Goal: Transaction & Acquisition: Purchase product/service

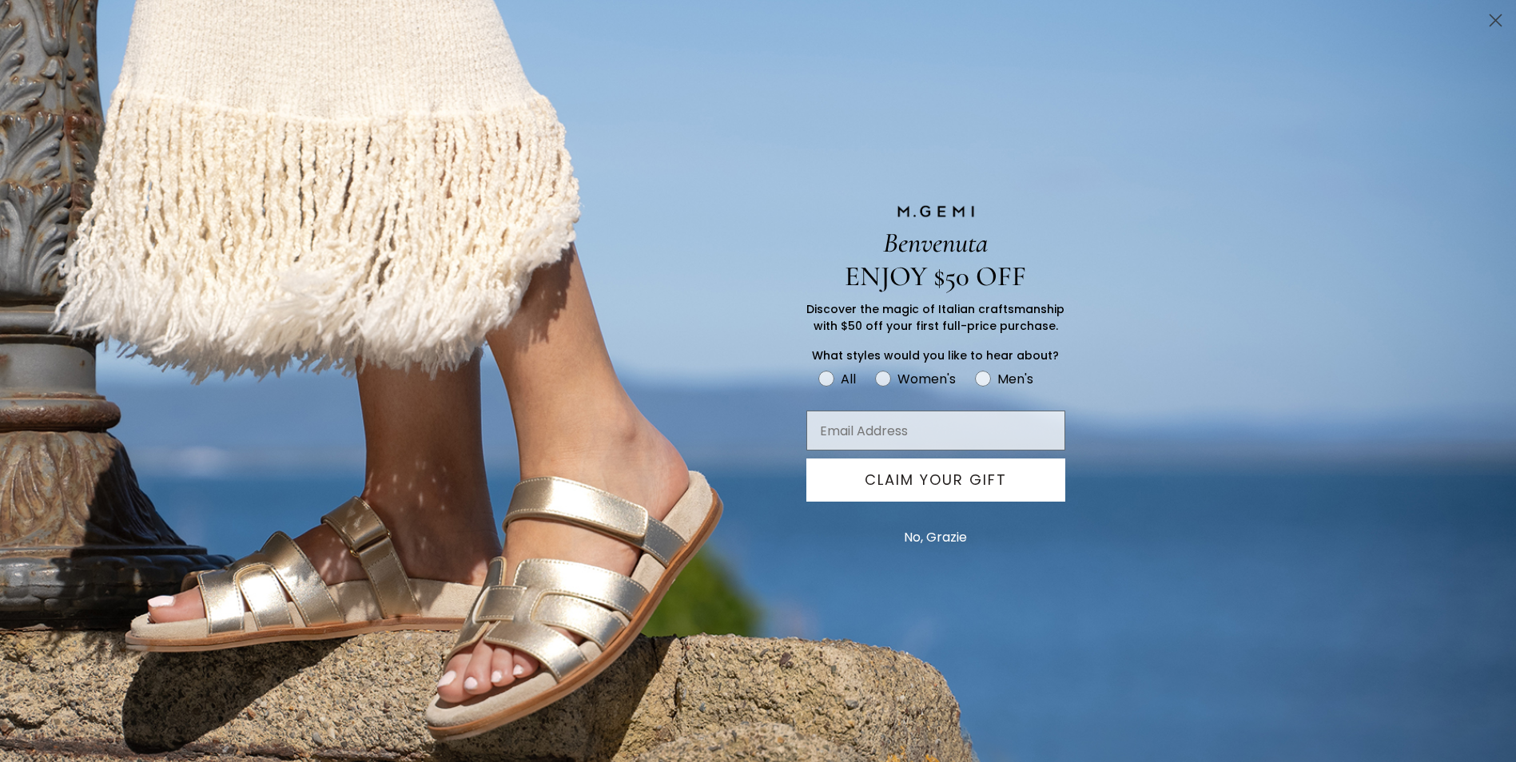
click at [943, 537] on button "No, Grazie" at bounding box center [935, 538] width 79 height 40
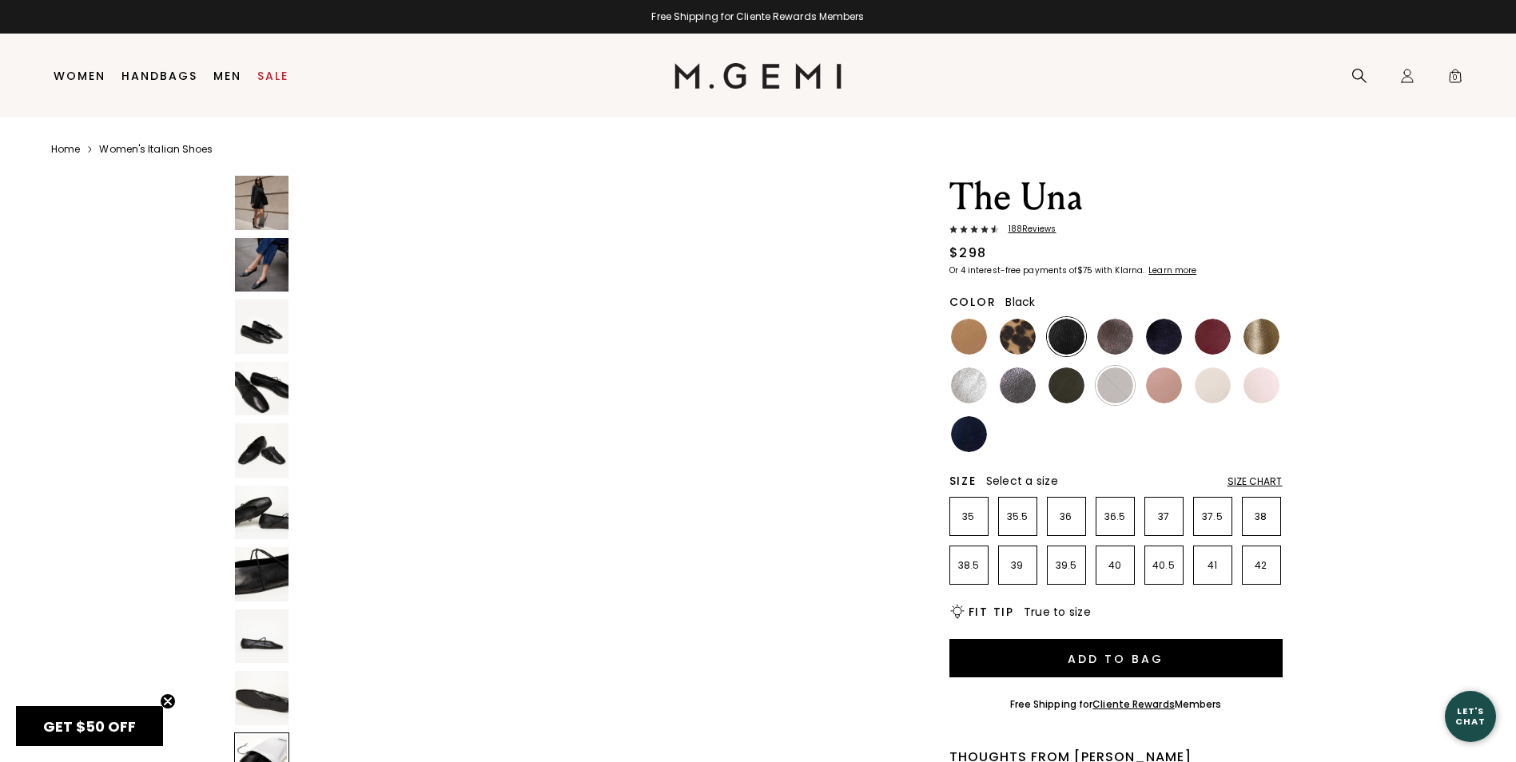
scroll to position [5679, 0]
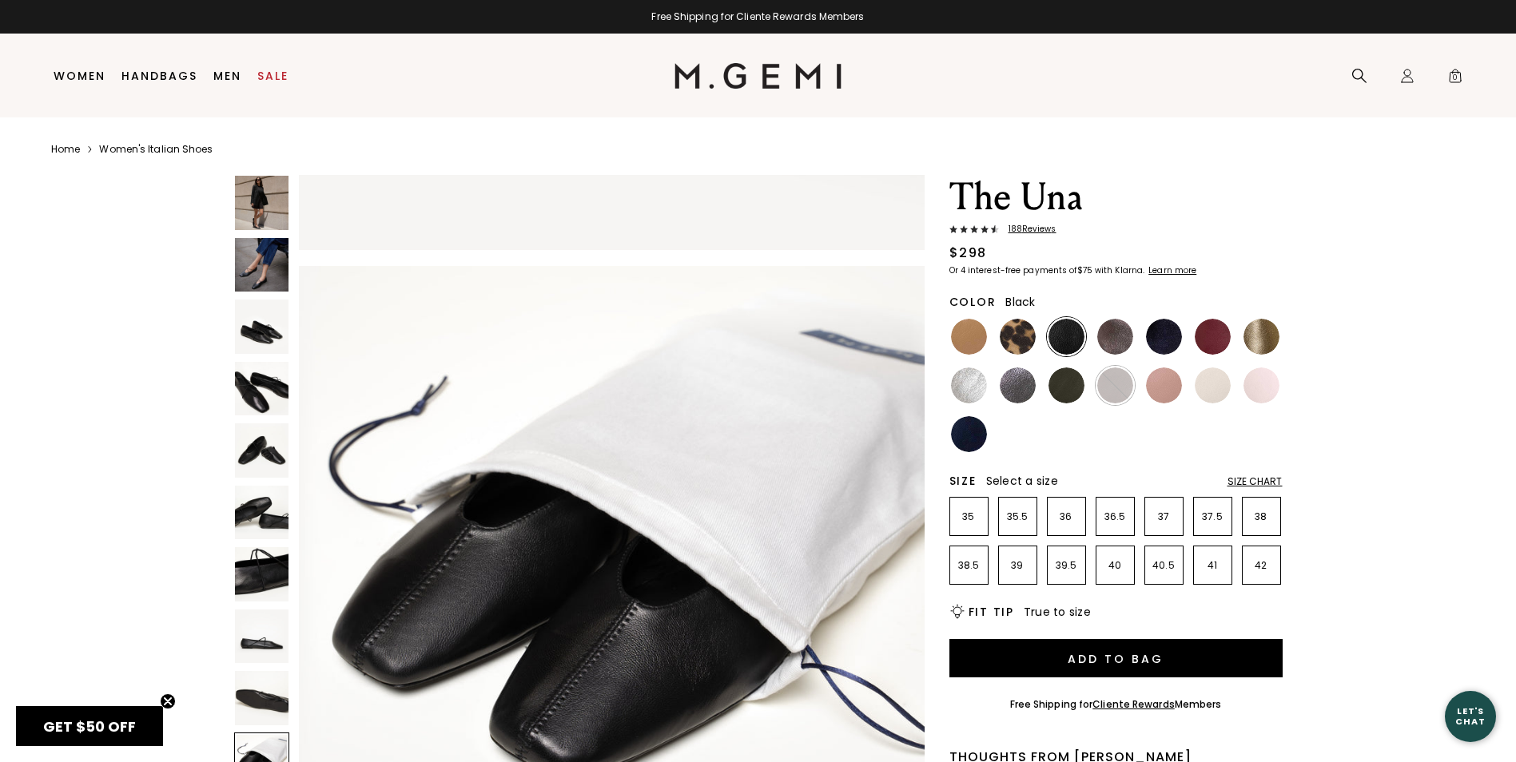
click at [272, 271] on img at bounding box center [262, 265] width 54 height 54
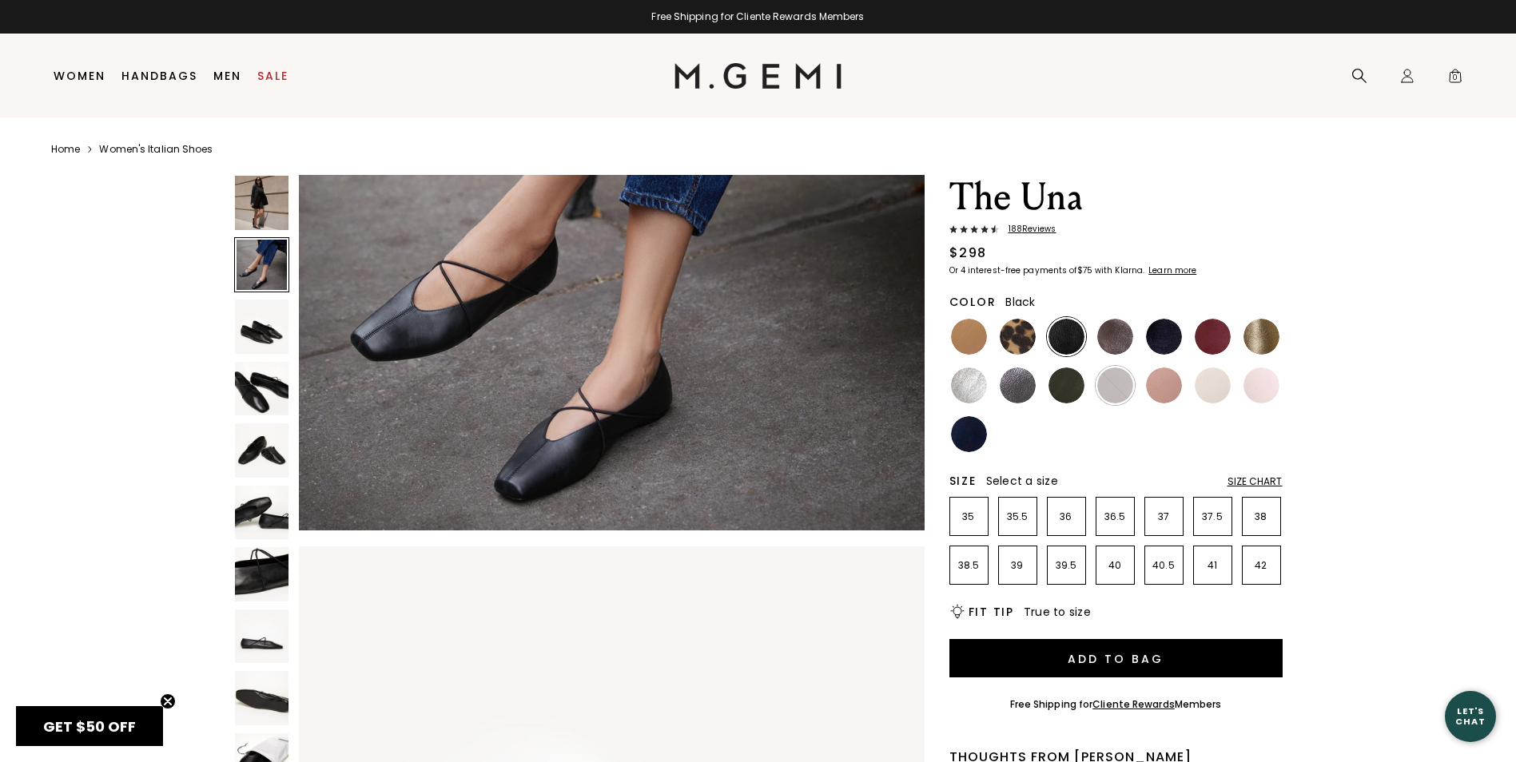
scroll to position [629, 0]
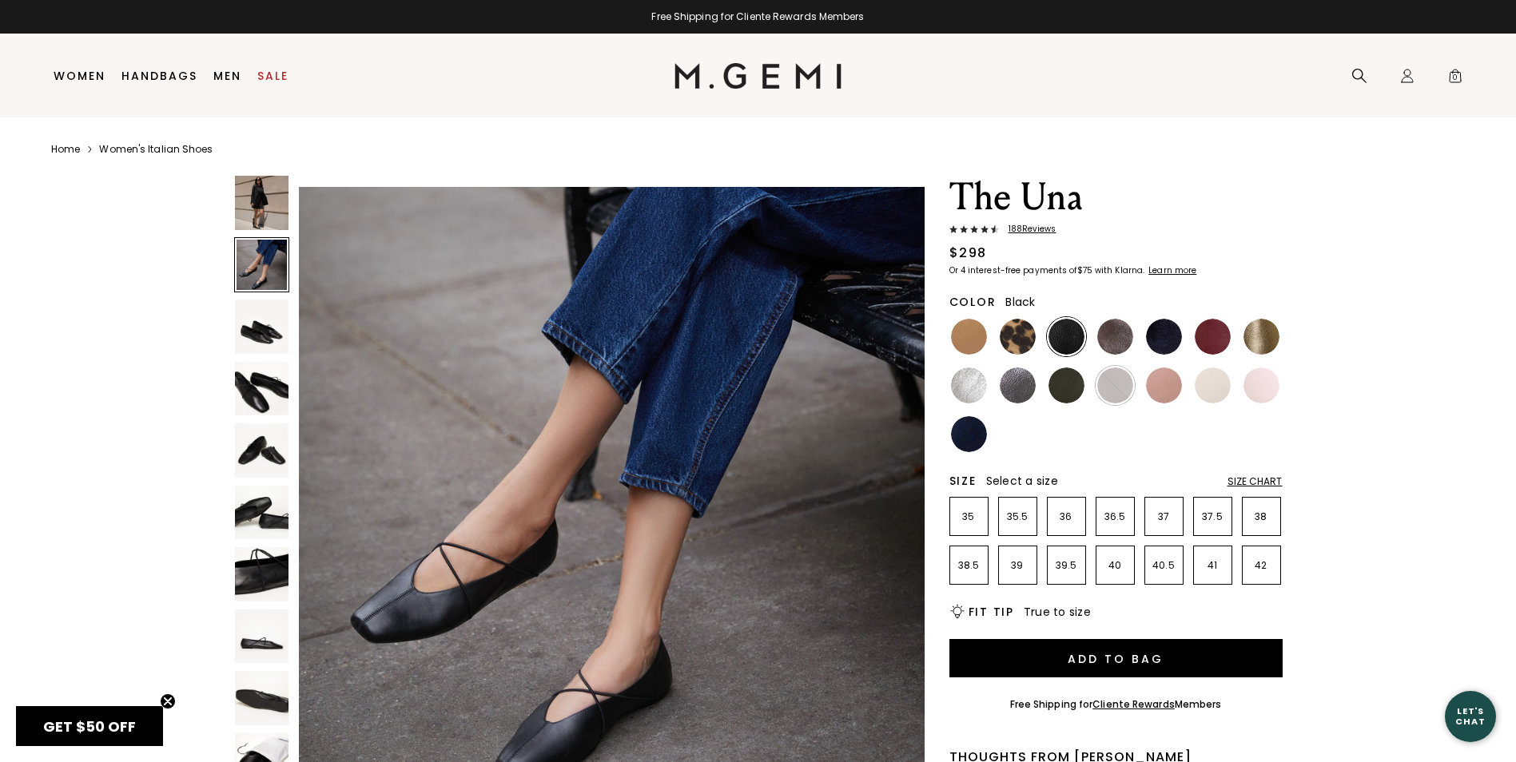
click at [265, 326] on img at bounding box center [262, 327] width 54 height 54
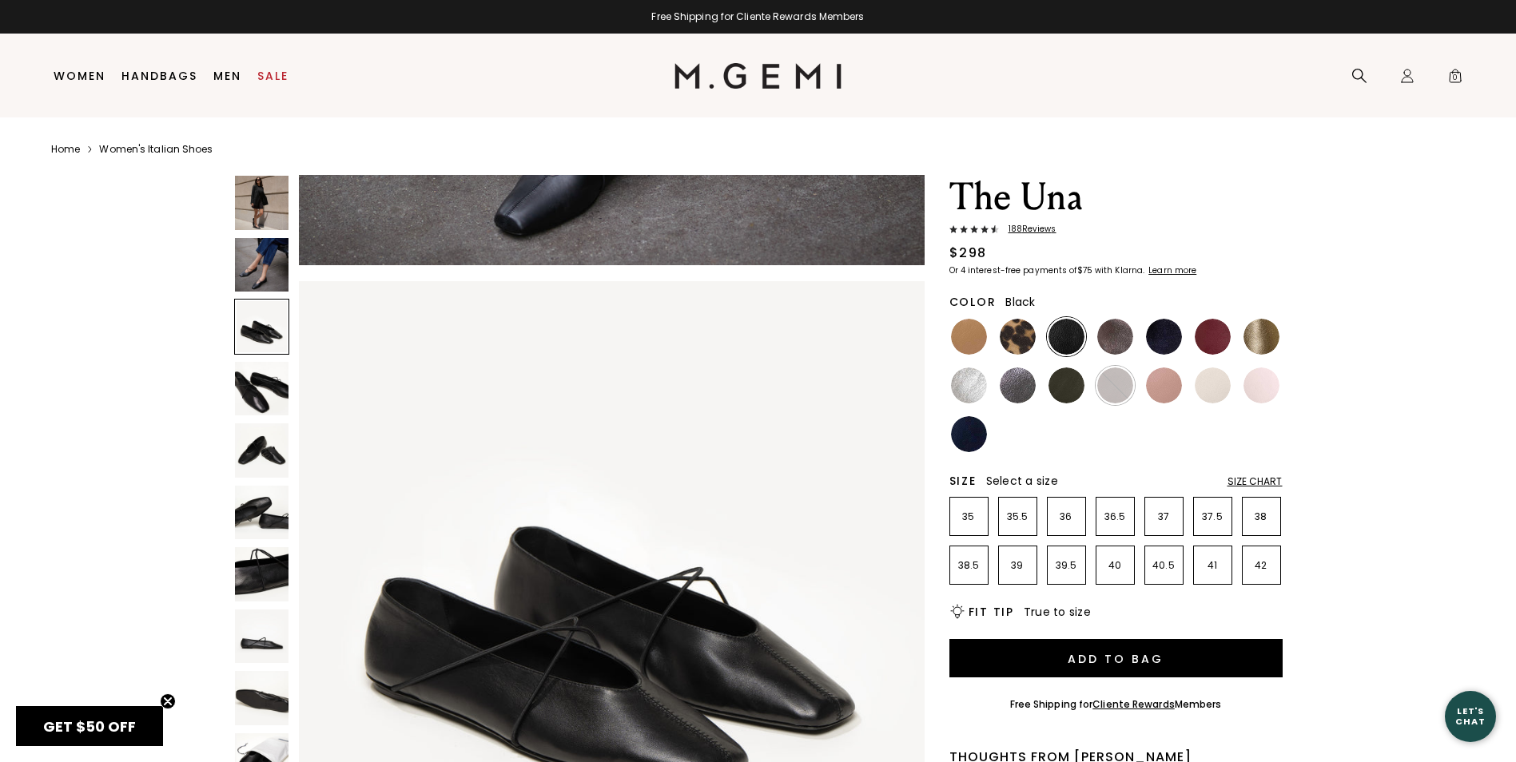
scroll to position [1258, 0]
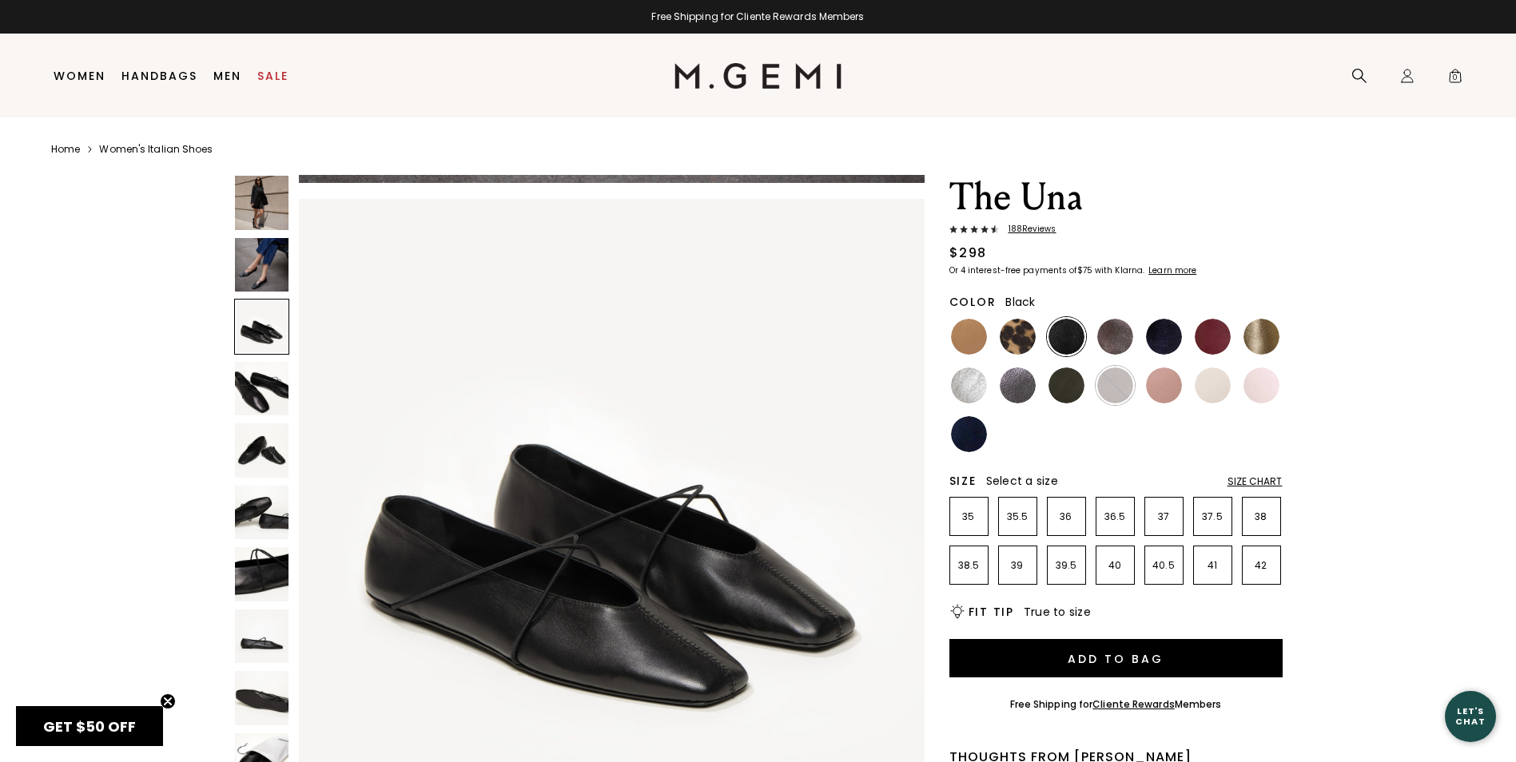
click at [259, 374] on img at bounding box center [262, 389] width 54 height 54
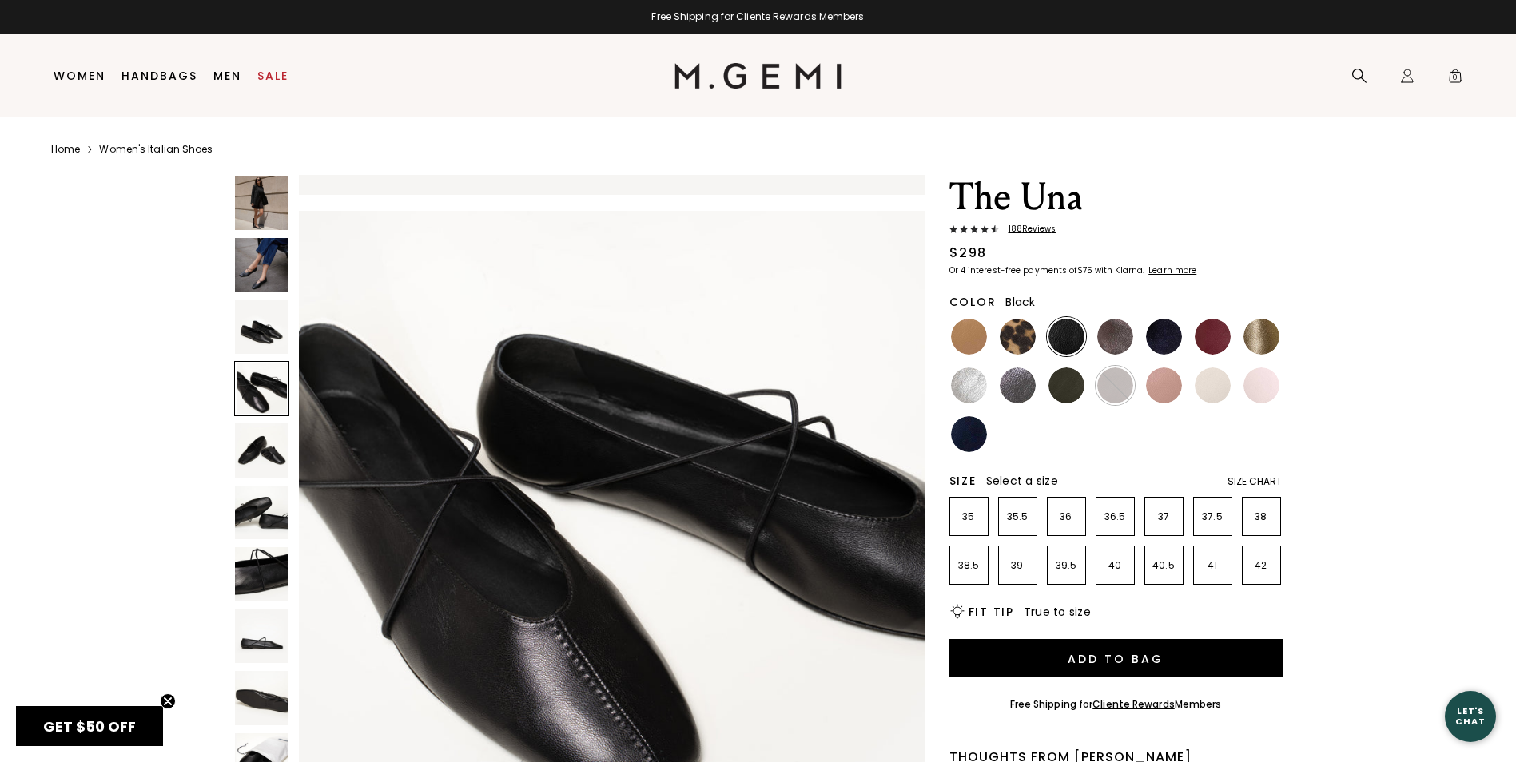
click at [256, 443] on img at bounding box center [262, 450] width 54 height 54
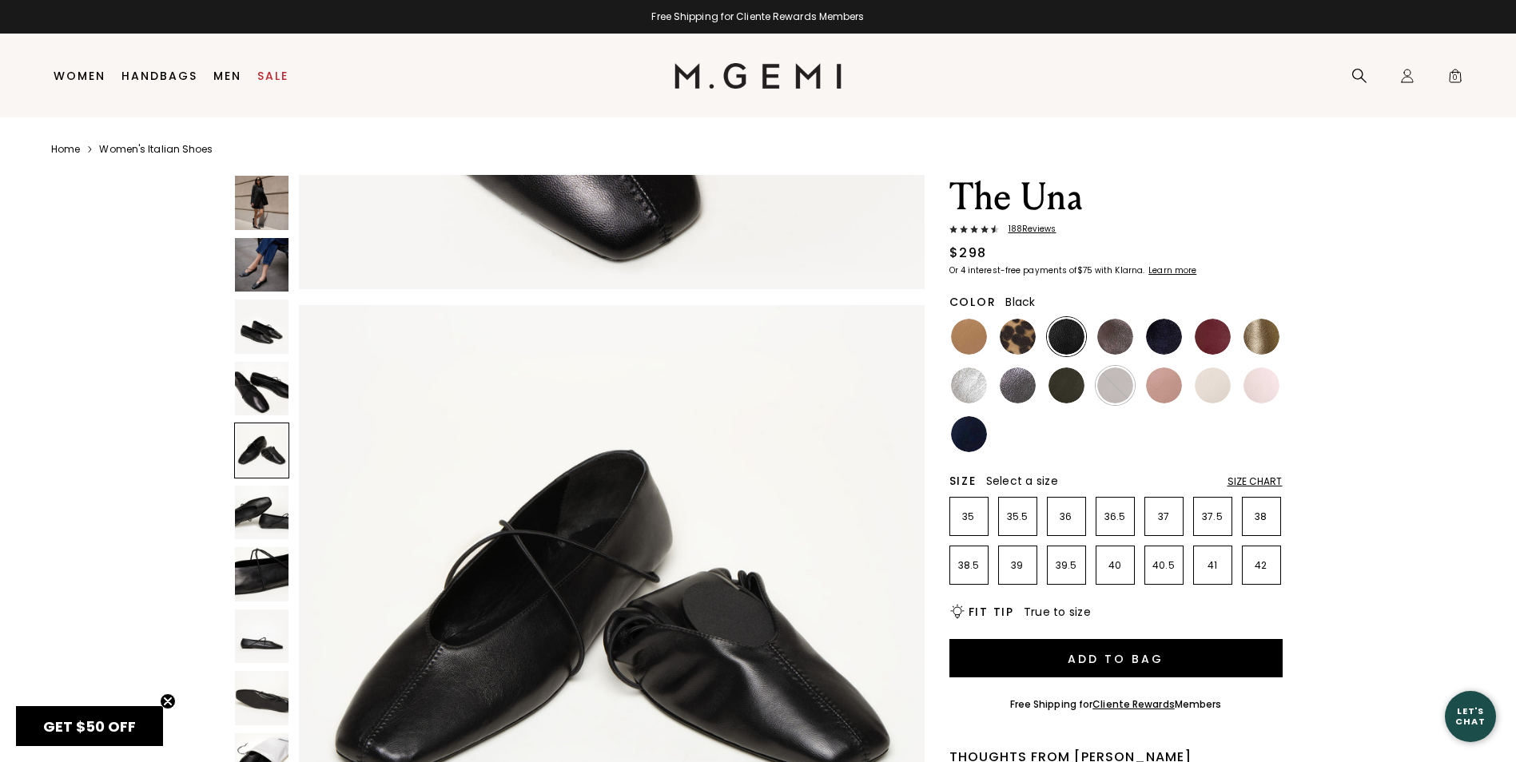
scroll to position [2517, 0]
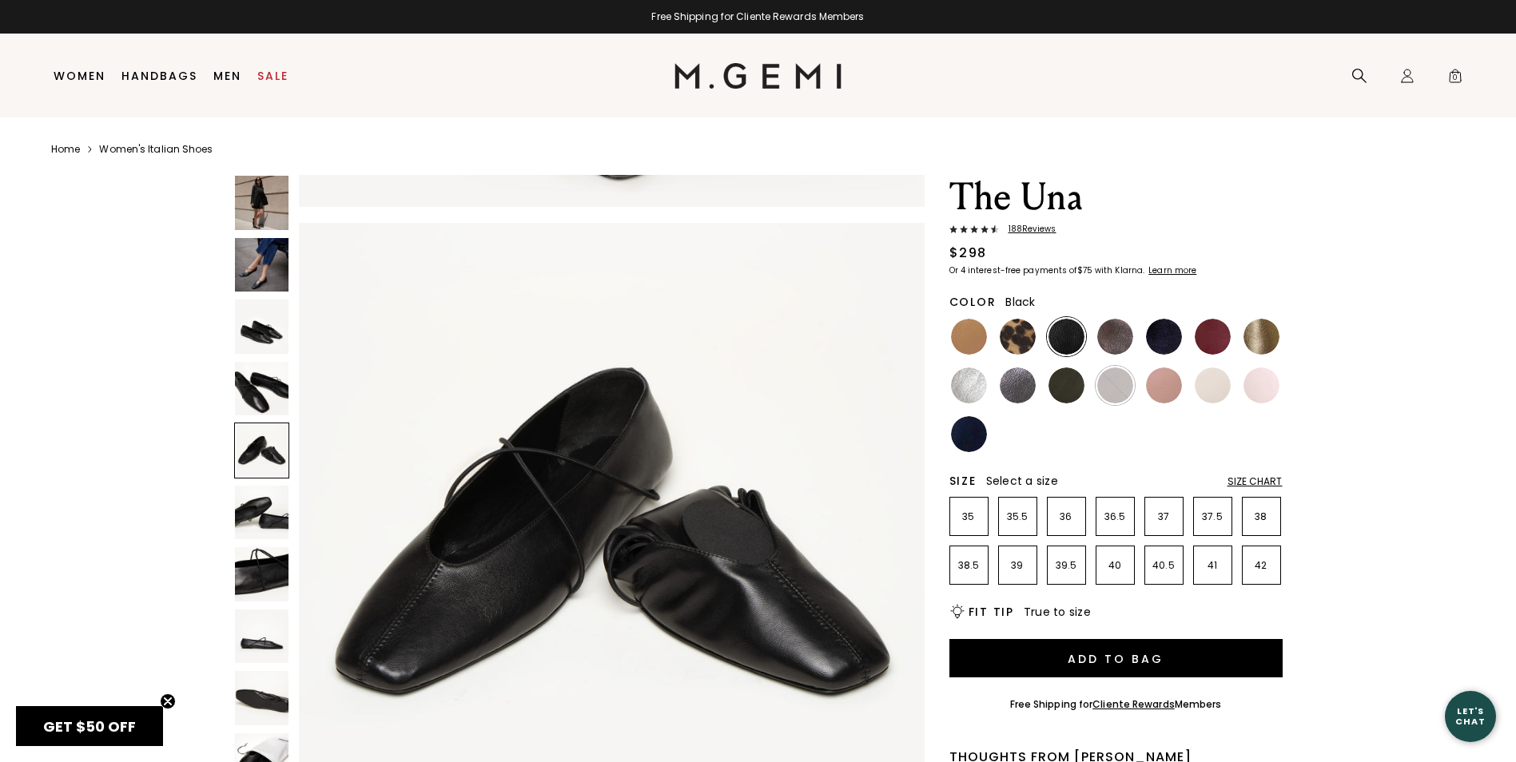
click at [260, 458] on div at bounding box center [262, 451] width 56 height 56
click at [261, 496] on img at bounding box center [262, 513] width 54 height 54
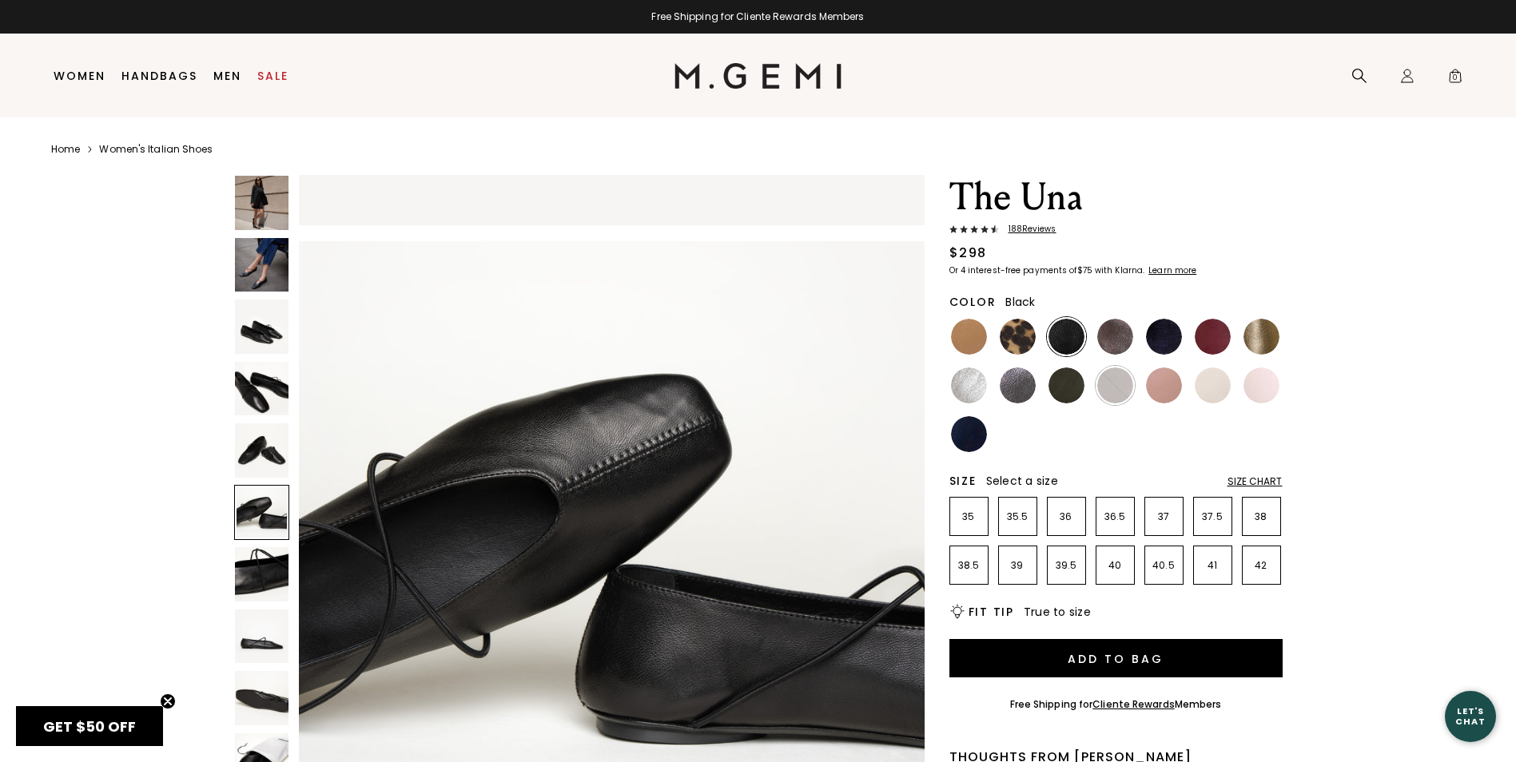
scroll to position [3145, 0]
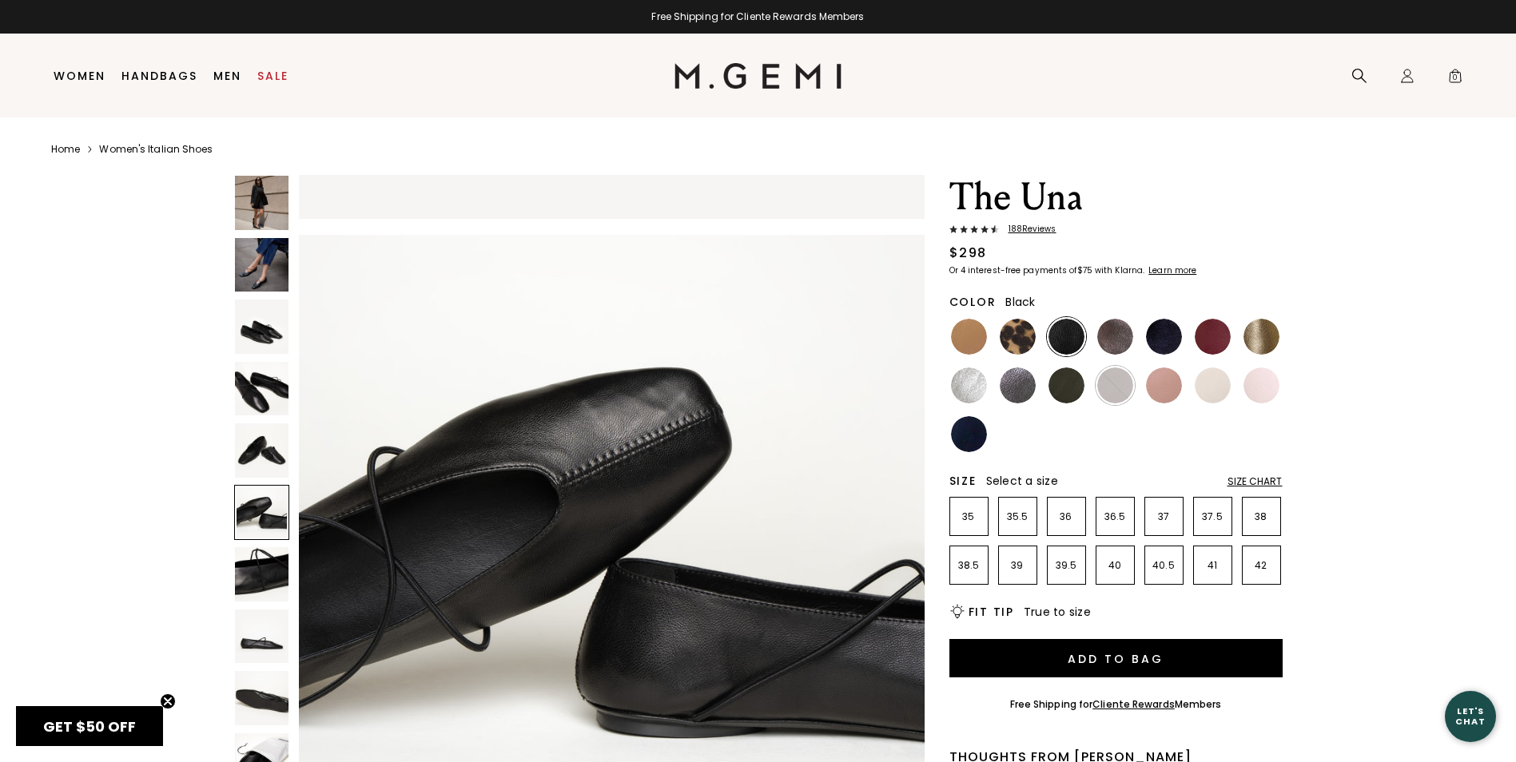
click at [271, 572] on img at bounding box center [262, 574] width 54 height 54
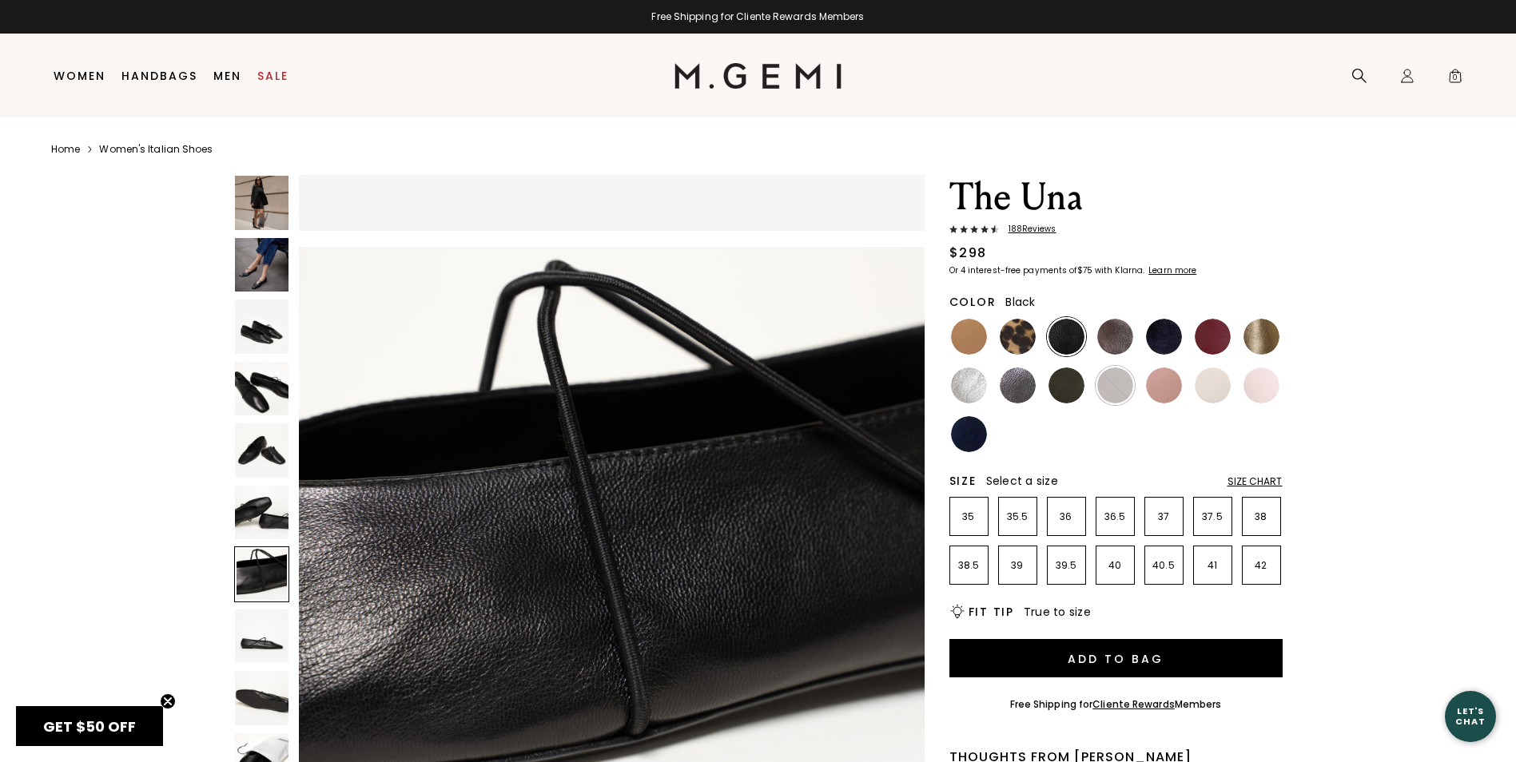
click at [264, 642] on img at bounding box center [262, 637] width 54 height 54
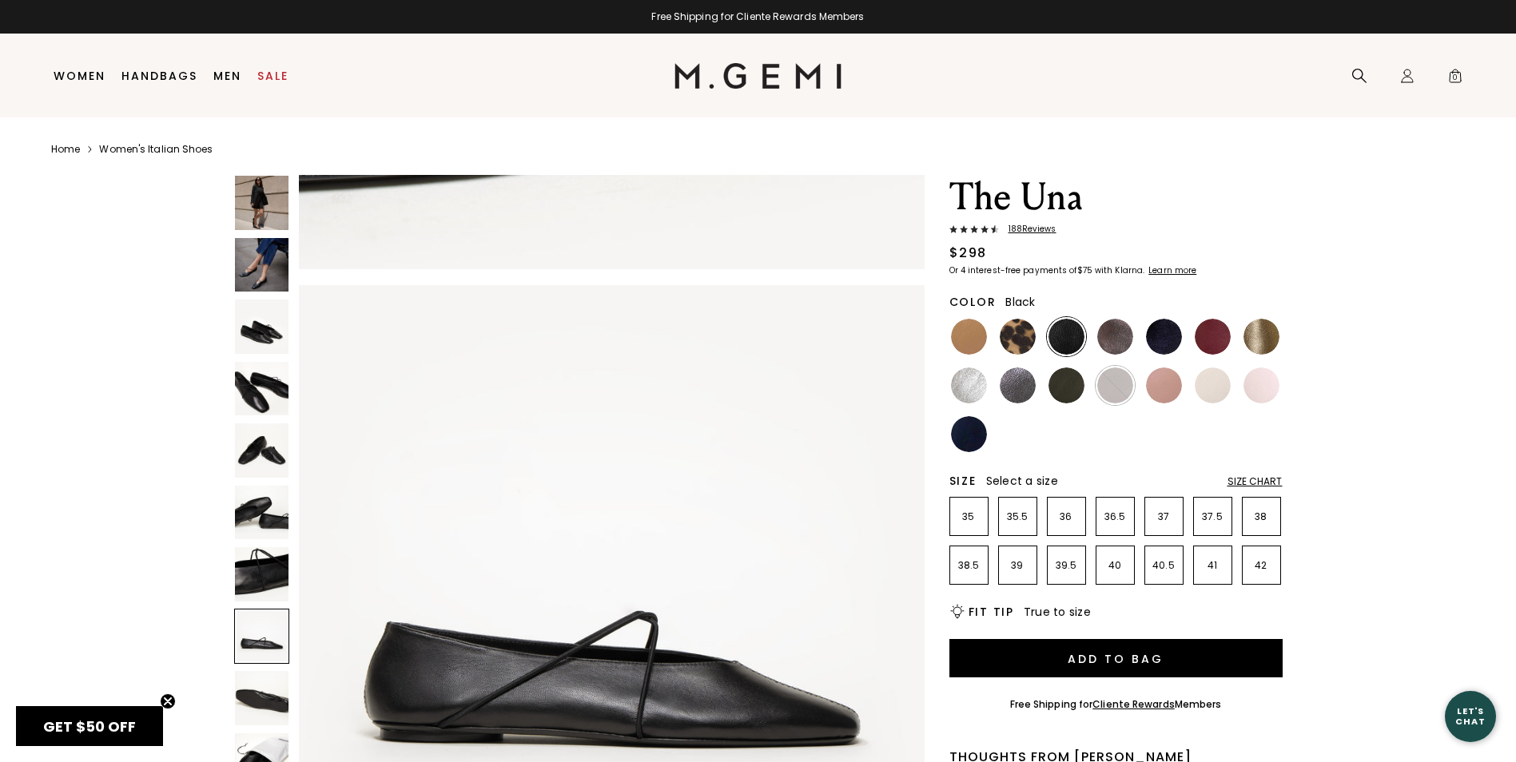
scroll to position [4404, 0]
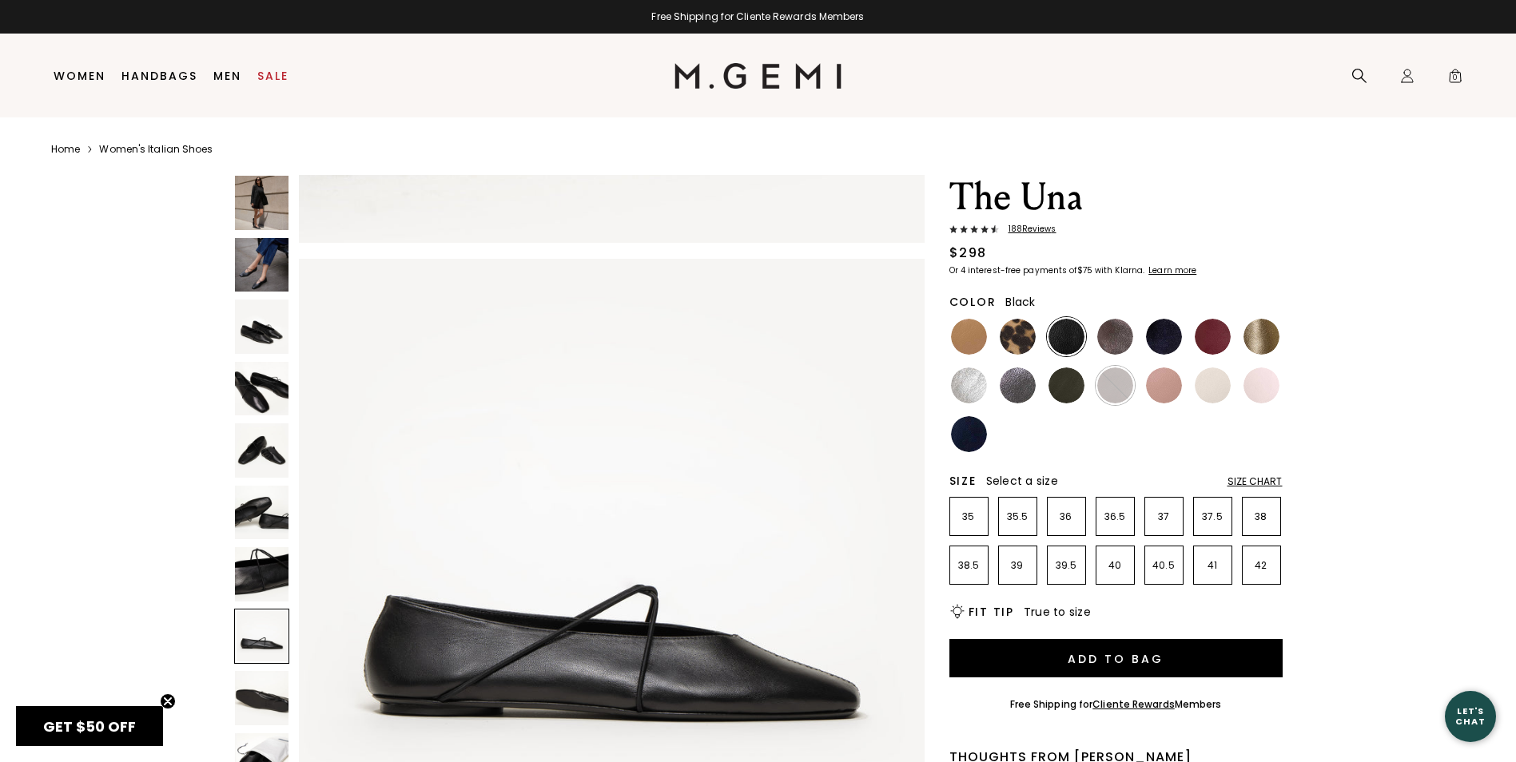
click at [266, 701] on img at bounding box center [262, 698] width 54 height 54
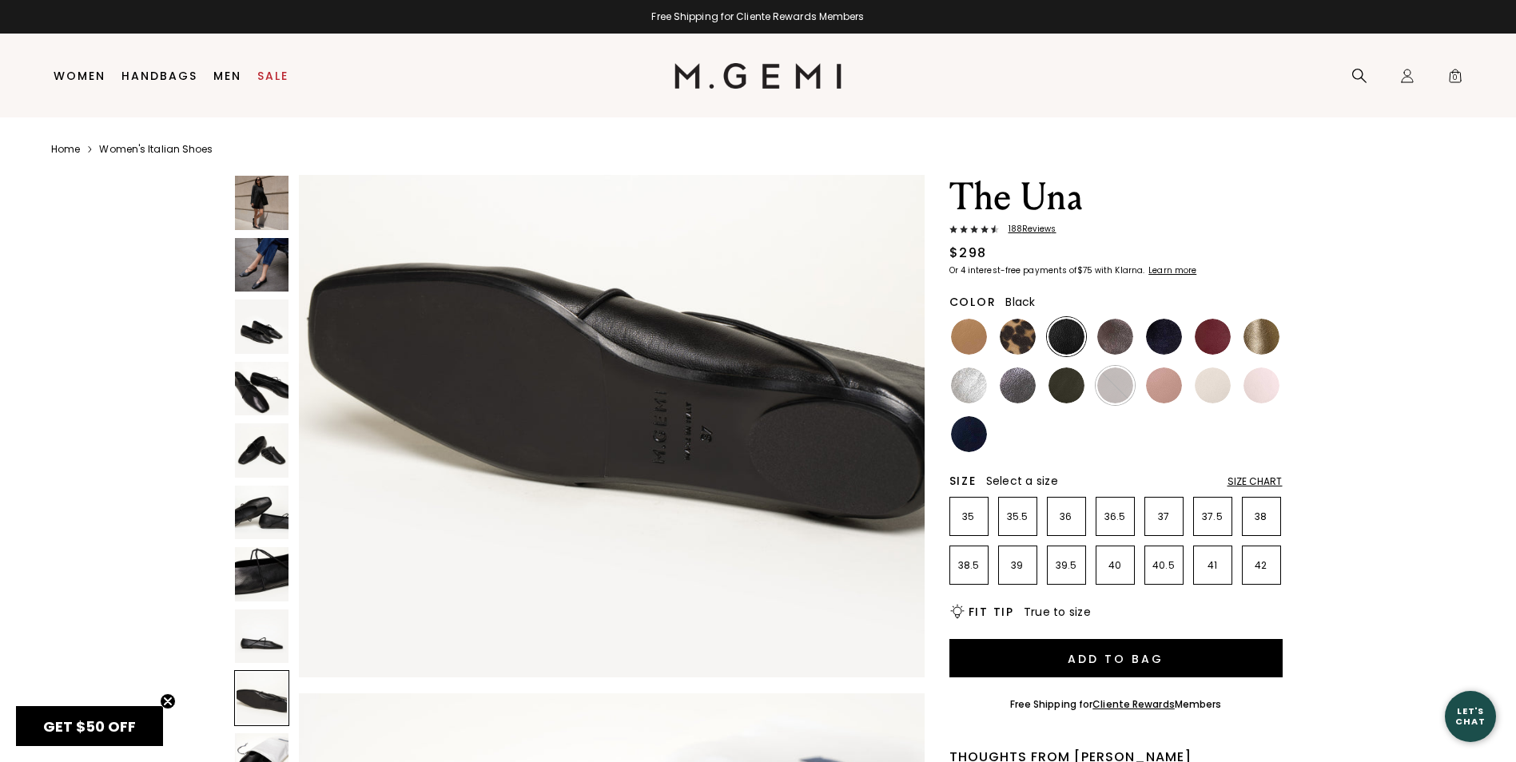
scroll to position [5273, 0]
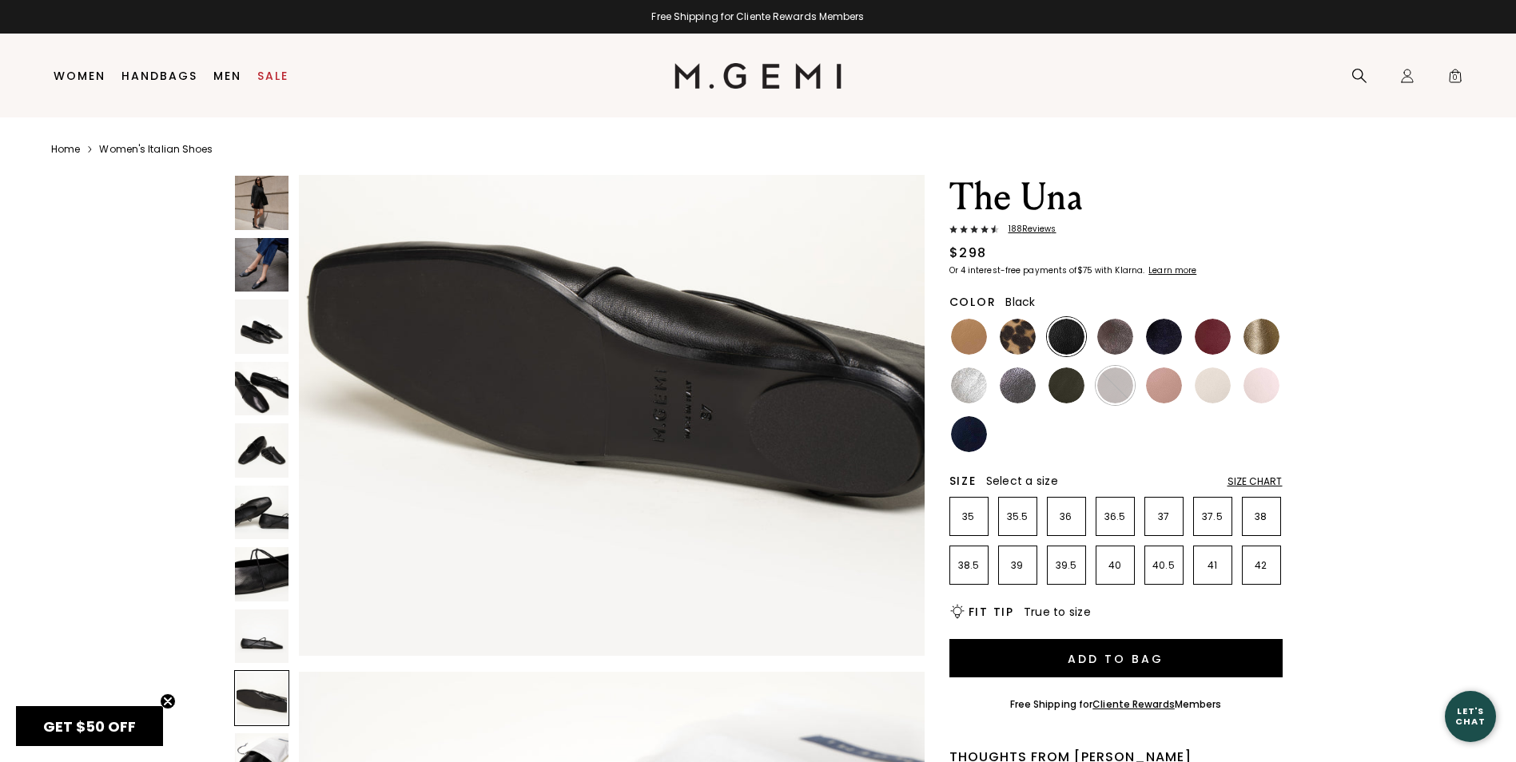
click at [260, 746] on img at bounding box center [262, 760] width 54 height 54
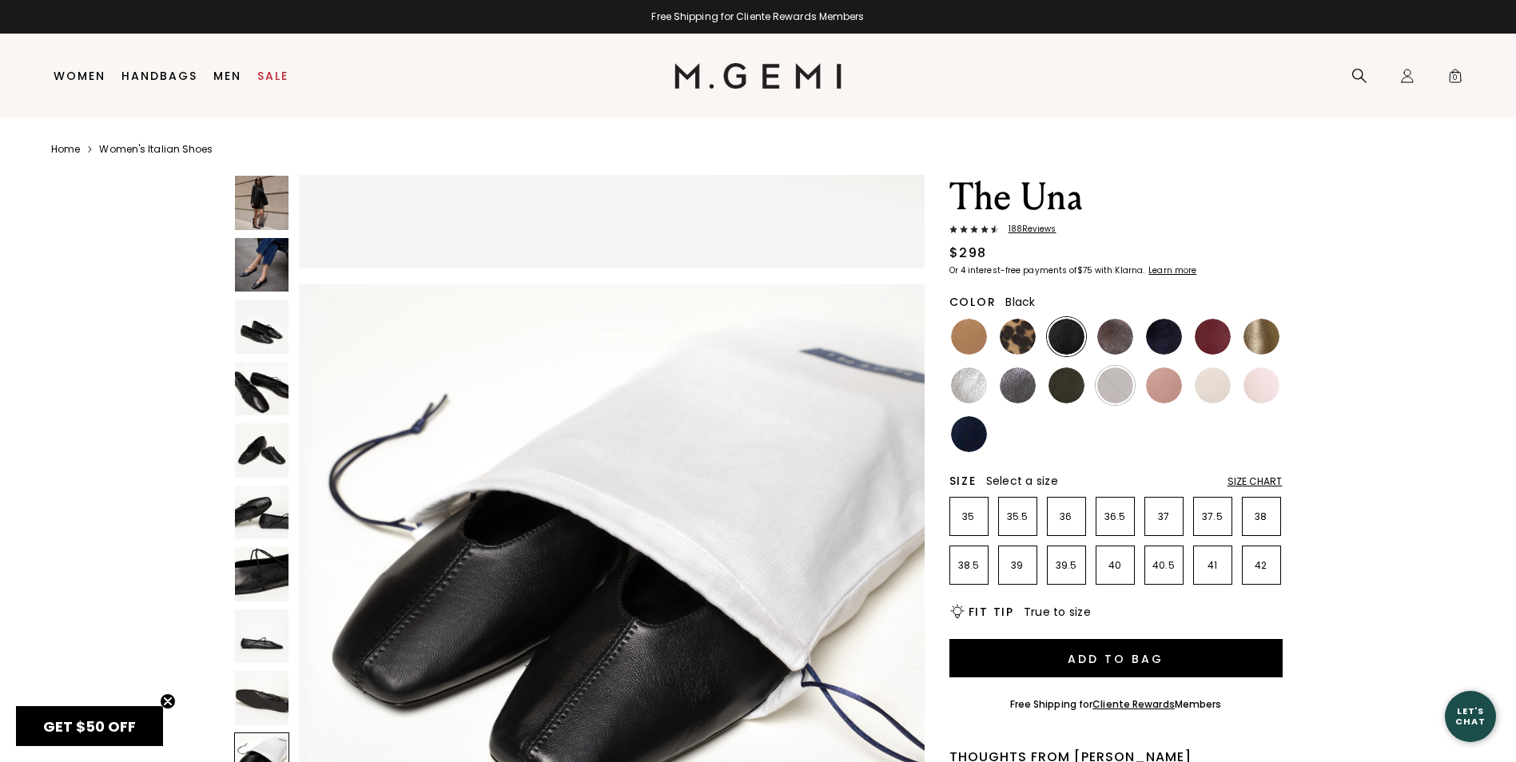
scroll to position [5662, 0]
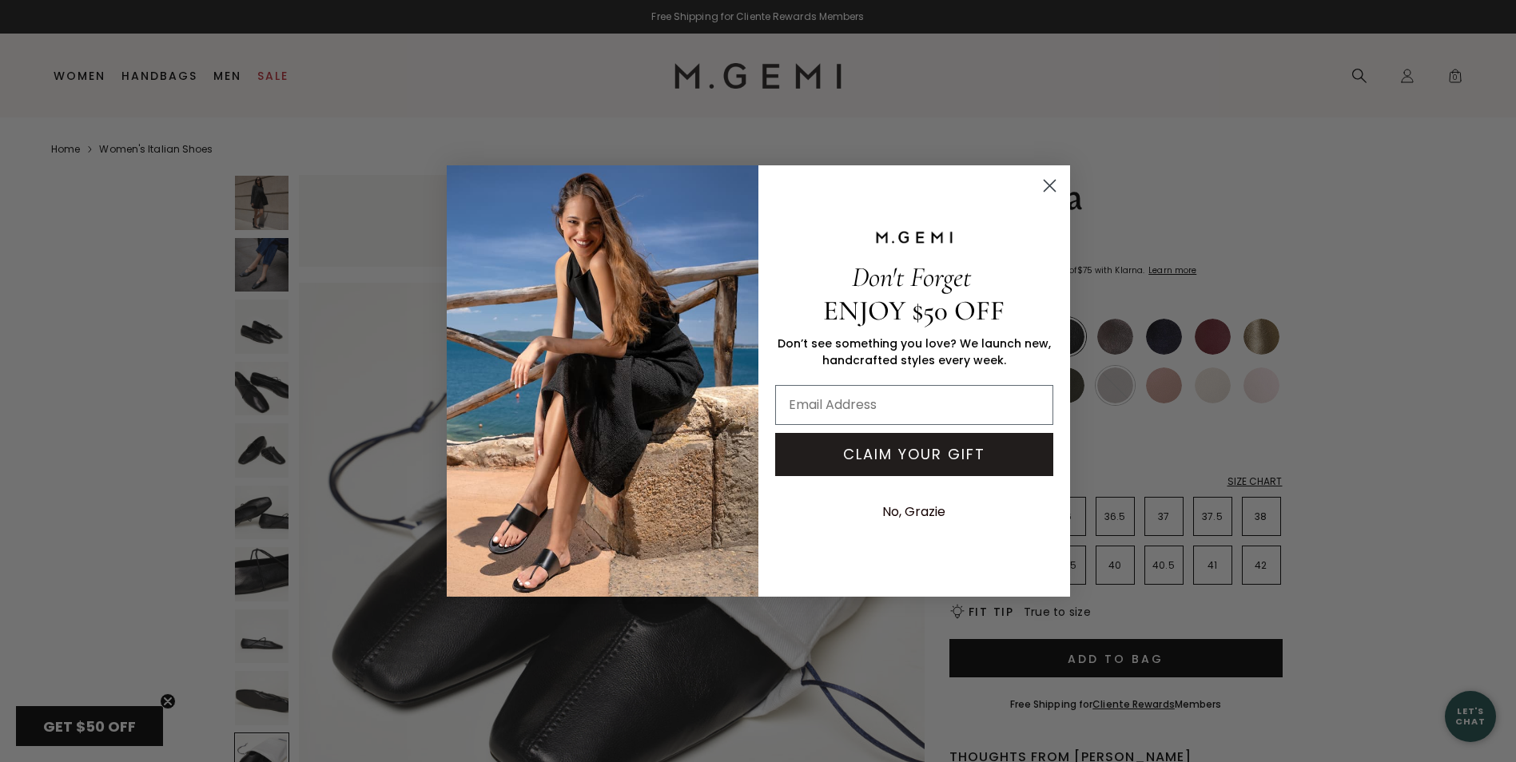
click at [1047, 185] on circle "Close dialog" at bounding box center [1048, 186] width 26 height 26
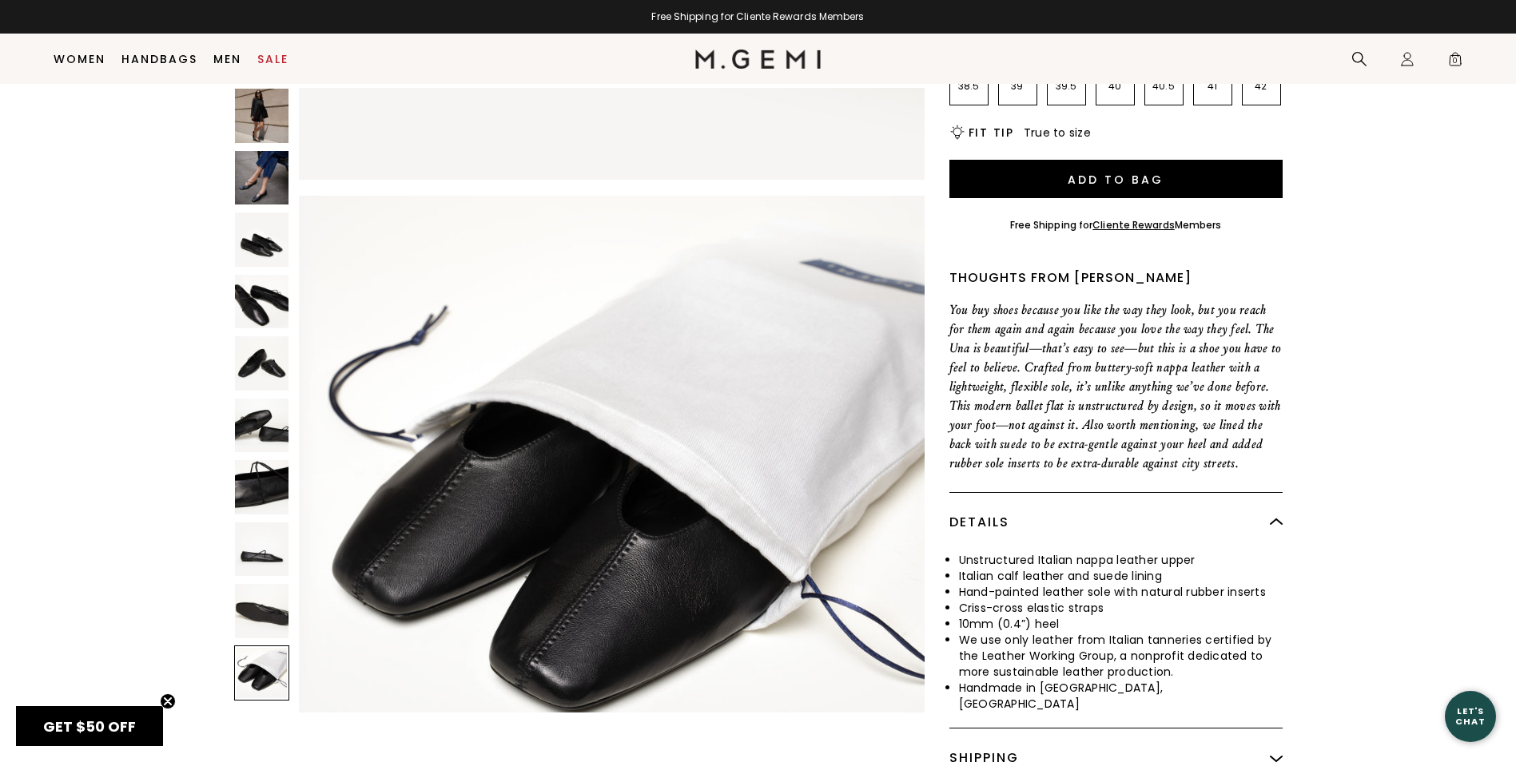
scroll to position [526, 0]
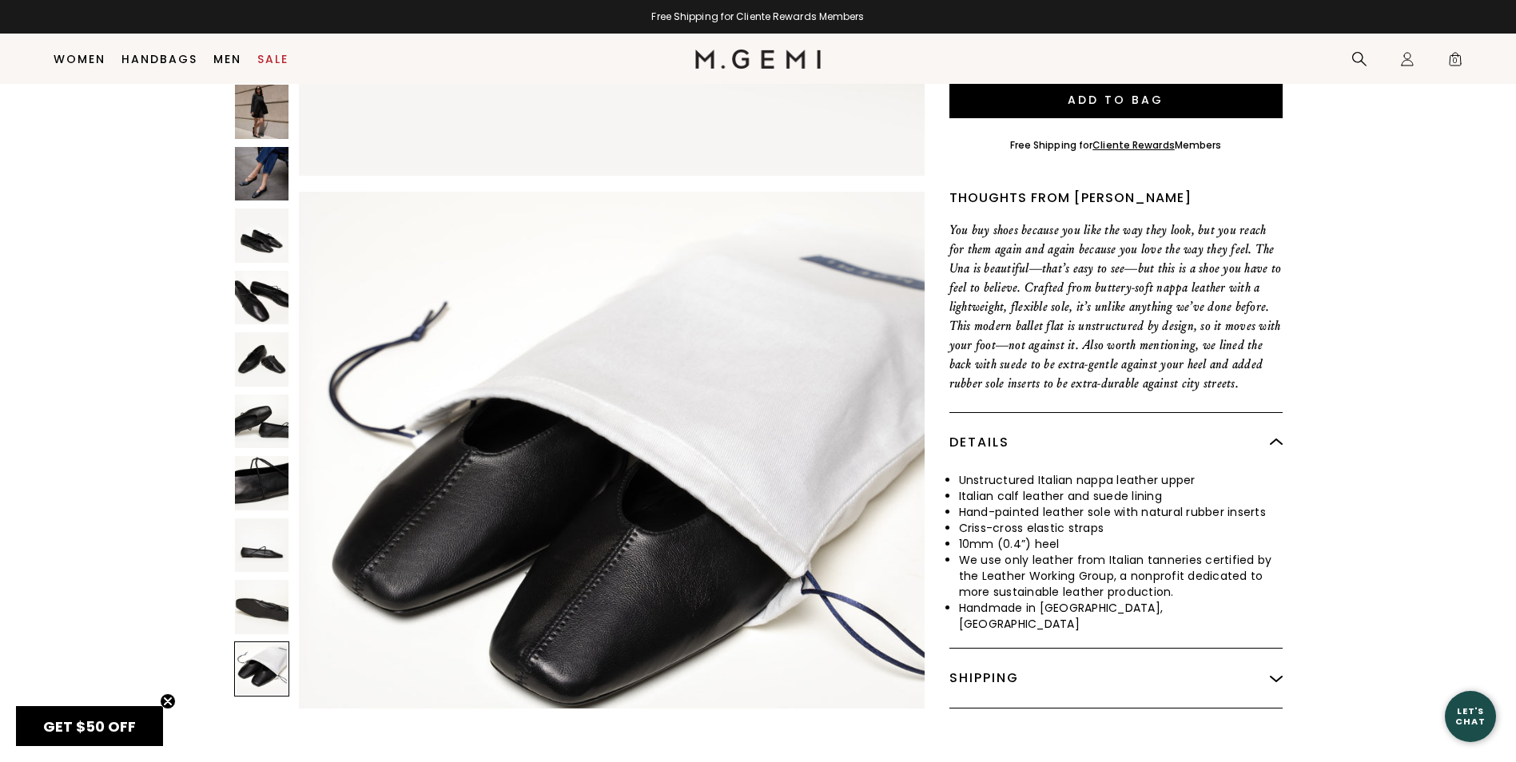
click at [1279, 672] on img at bounding box center [1275, 678] width 13 height 13
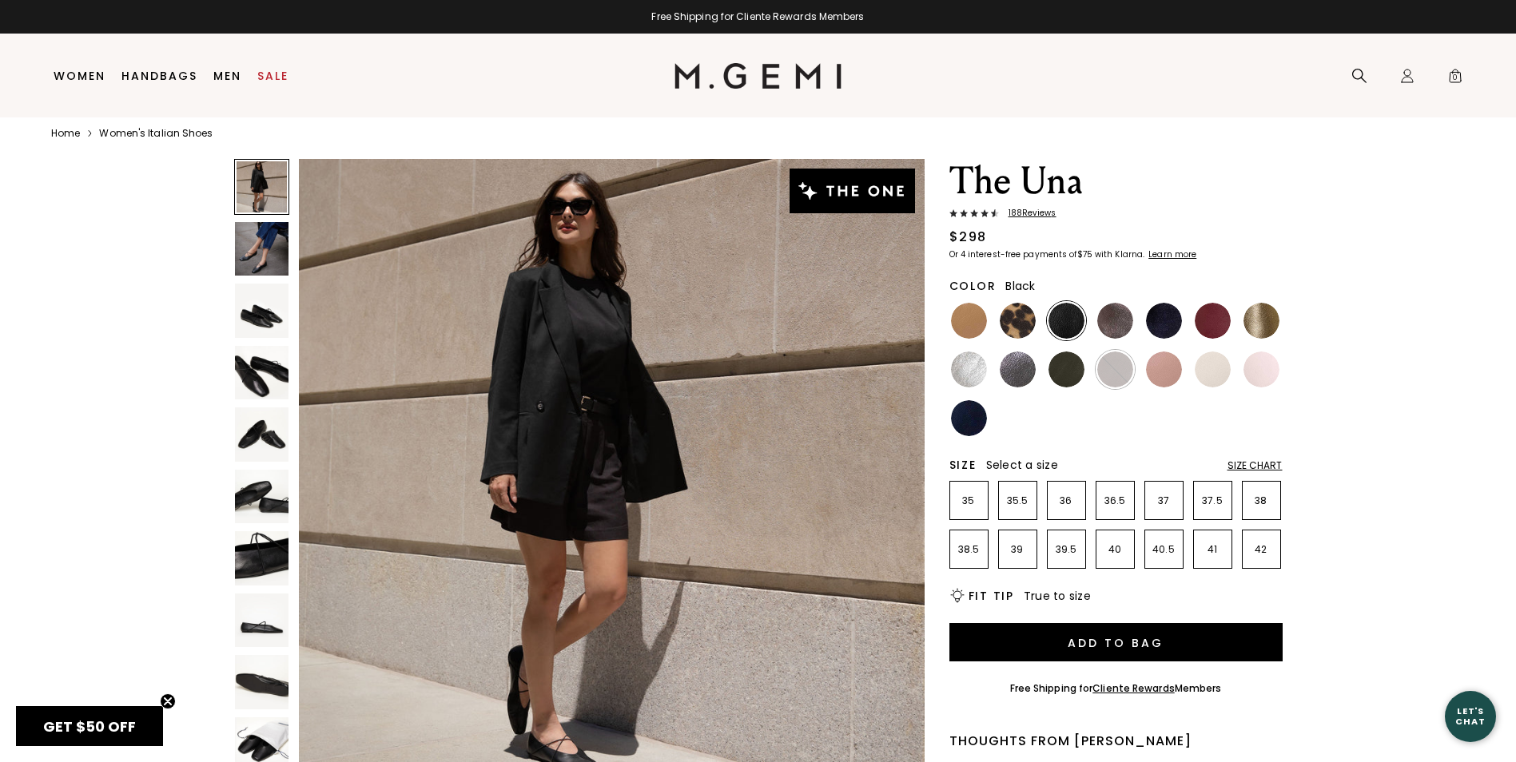
scroll to position [0, 0]
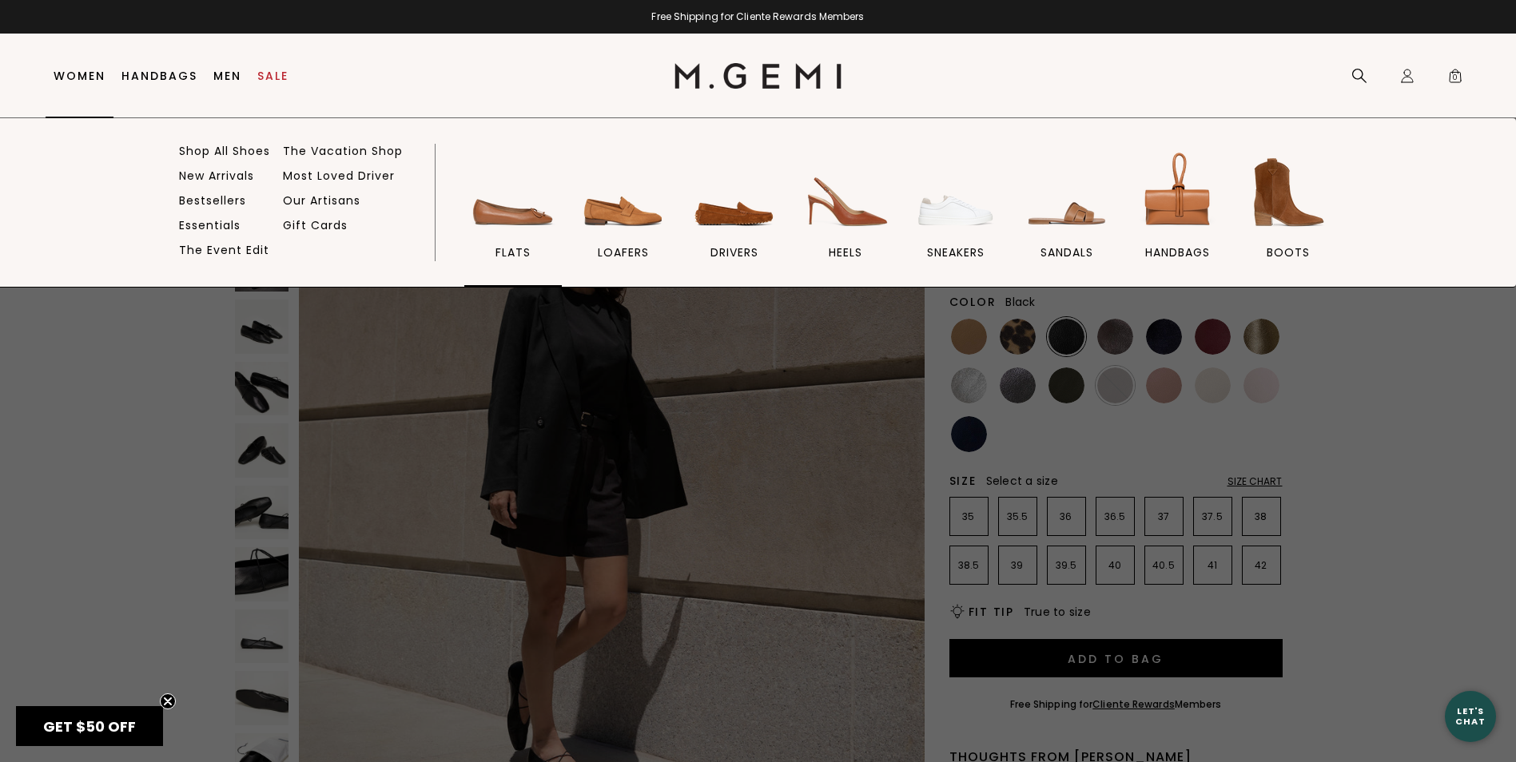
click at [518, 220] on img at bounding box center [512, 192] width 89 height 89
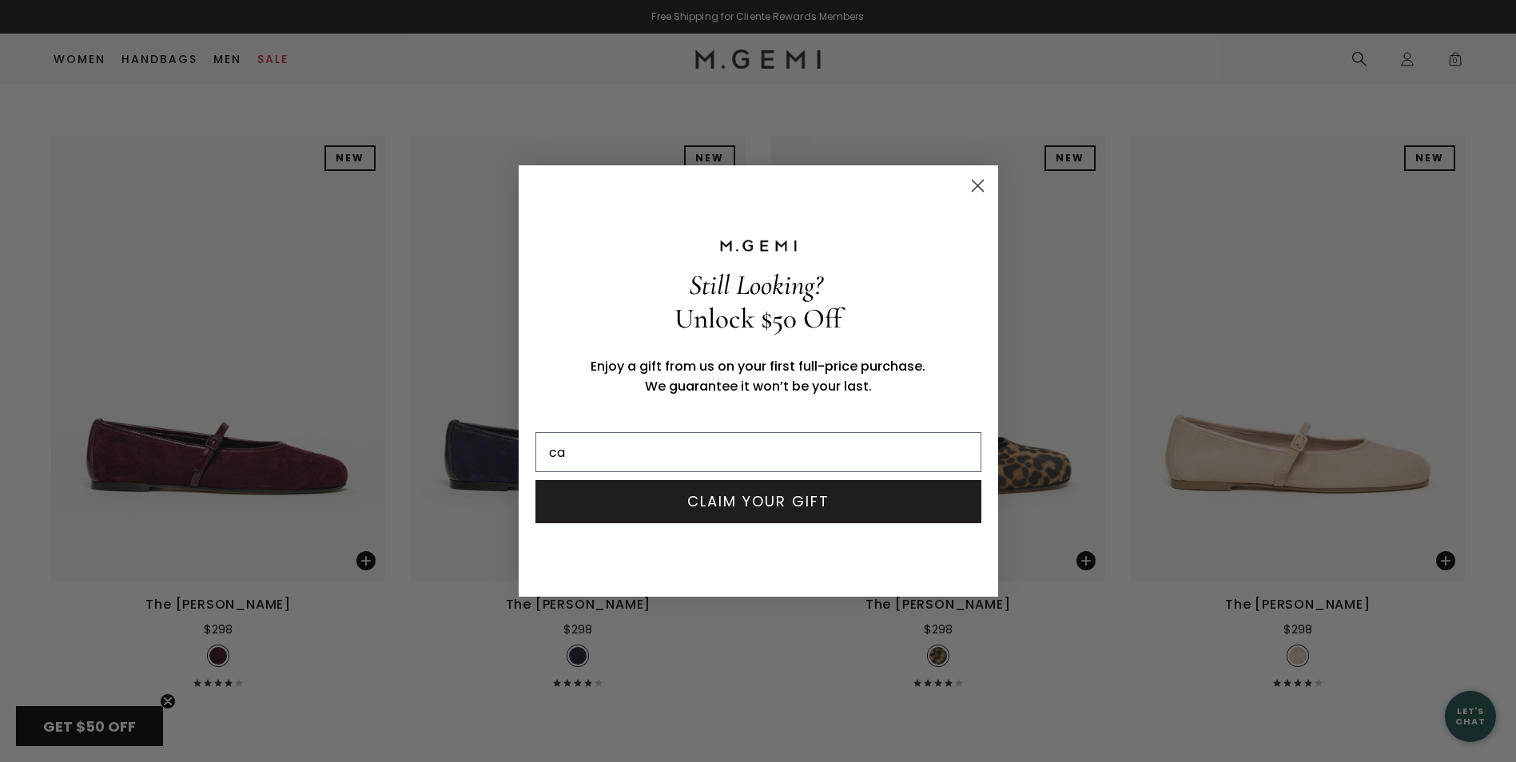
click input "Submit" at bounding box center [0, 0] width 0 height 0
type input "caroleamst@yahoo.com"
click at [760, 499] on button "CLAIM YOUR GIFT" at bounding box center [758, 501] width 446 height 43
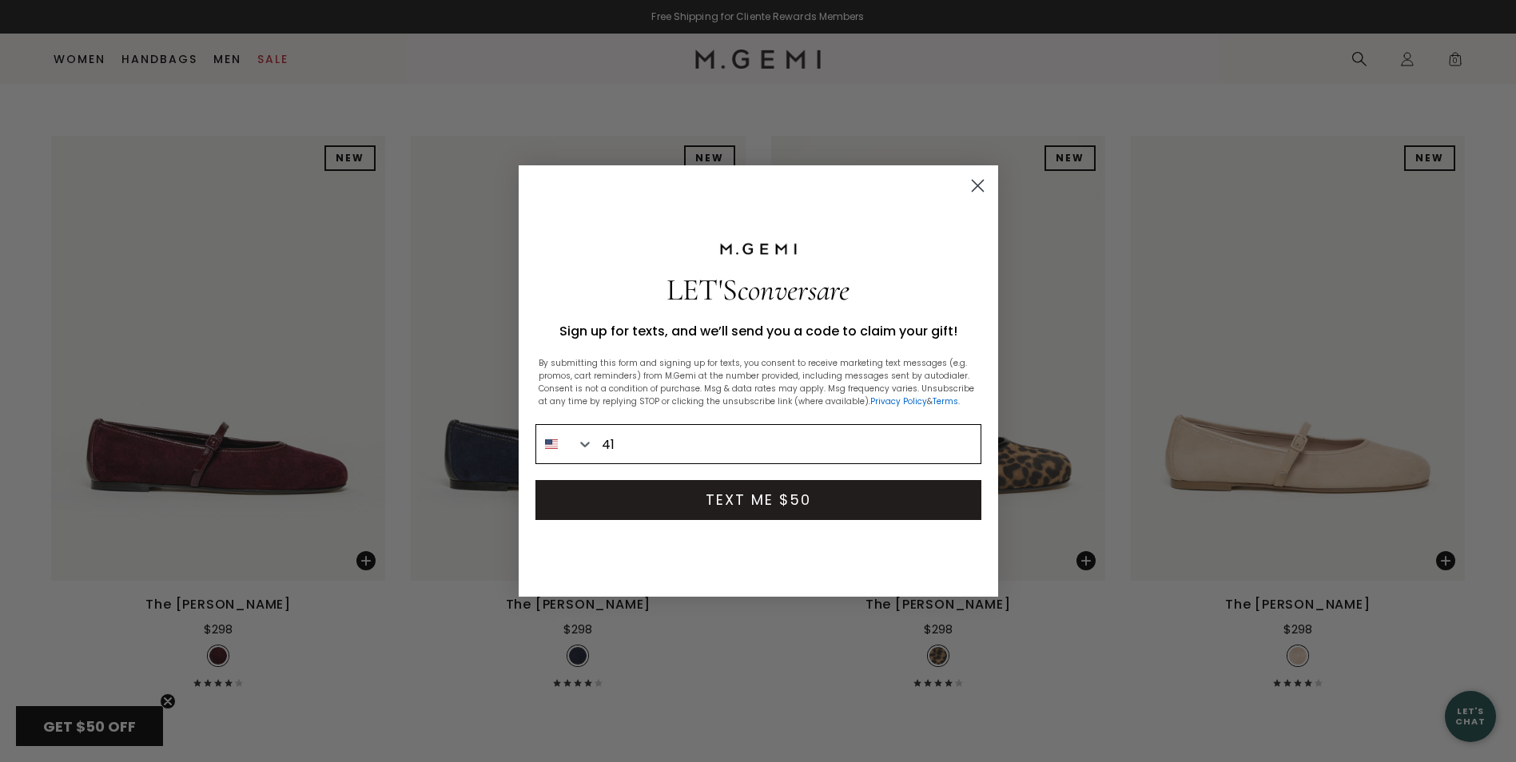
type input "1-415-505-7653"
click at [759, 497] on button "TEXT ME $50" at bounding box center [758, 500] width 446 height 40
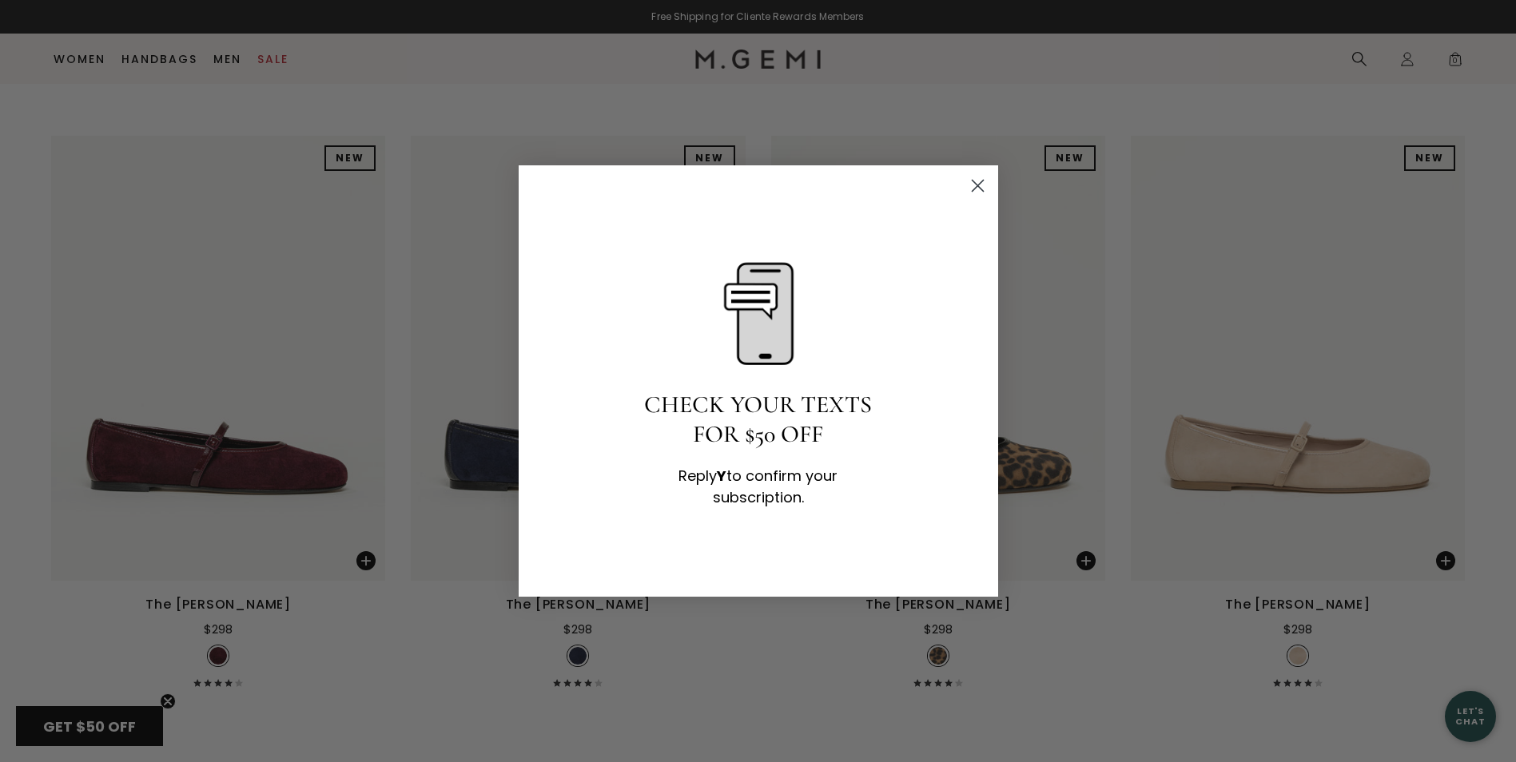
click at [979, 185] on icon "Close dialog" at bounding box center [976, 186] width 11 height 11
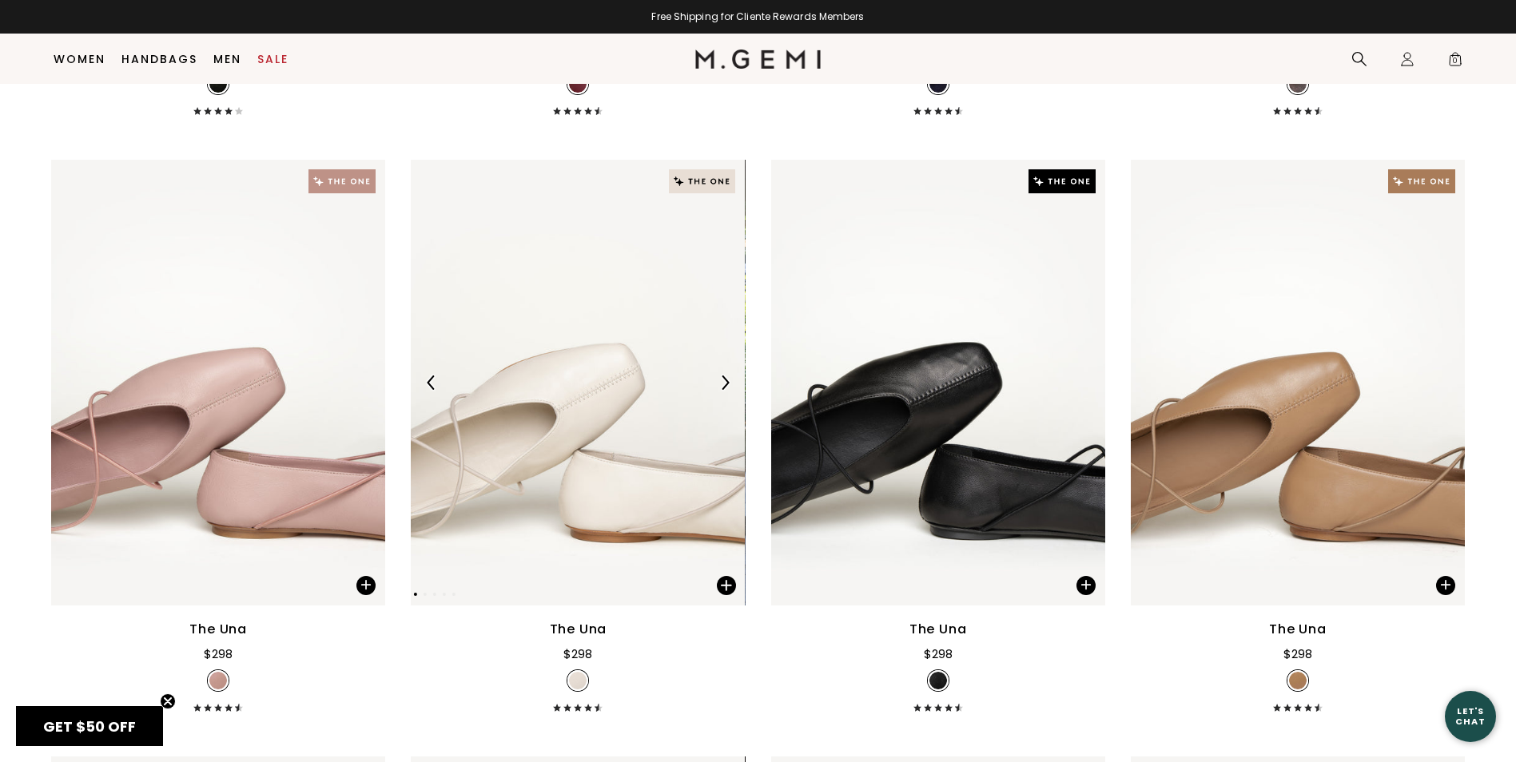
scroll to position [4360, 0]
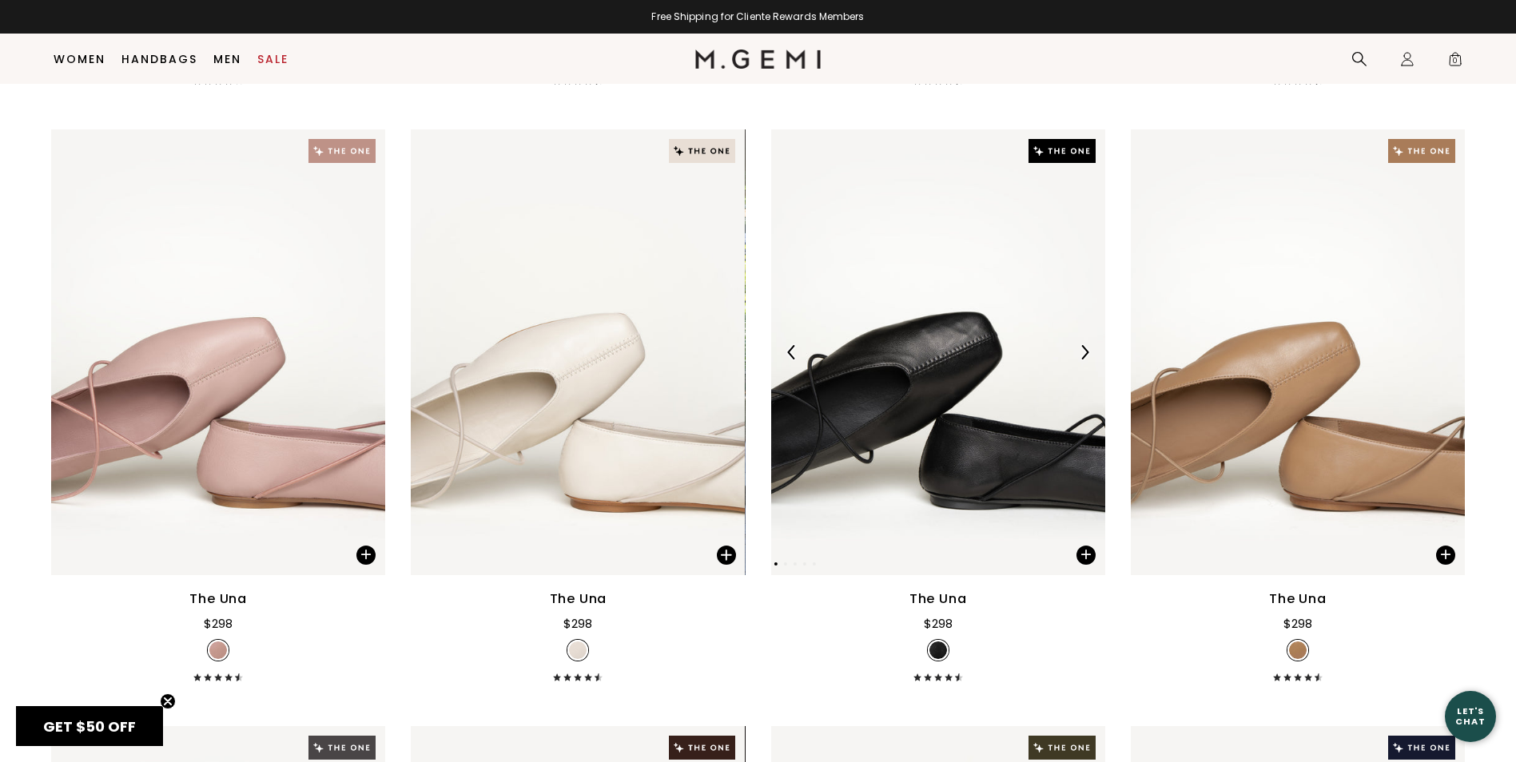
click at [1083, 354] on img at bounding box center [1084, 352] width 14 height 14
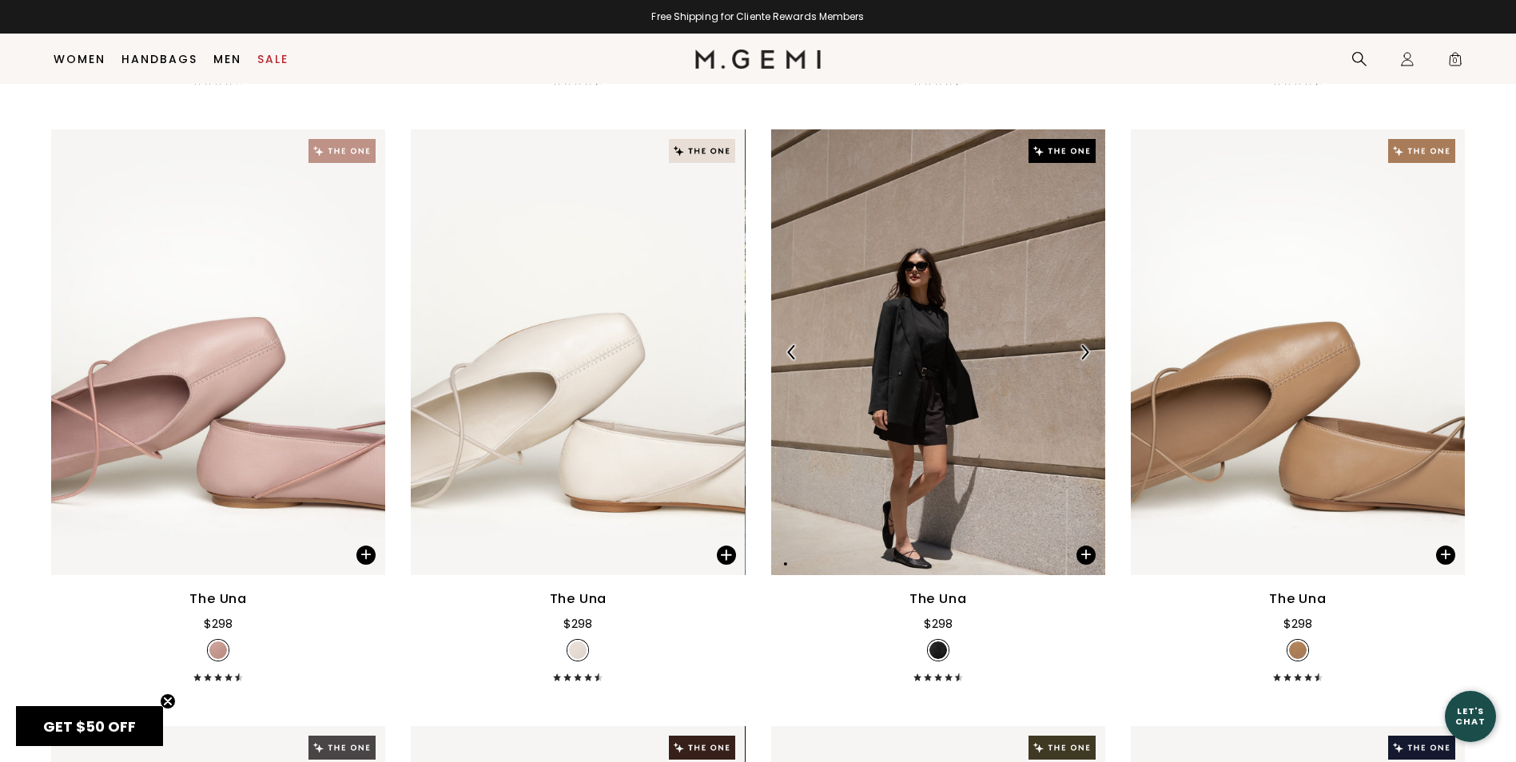
click at [1083, 354] on img at bounding box center [1084, 352] width 14 height 14
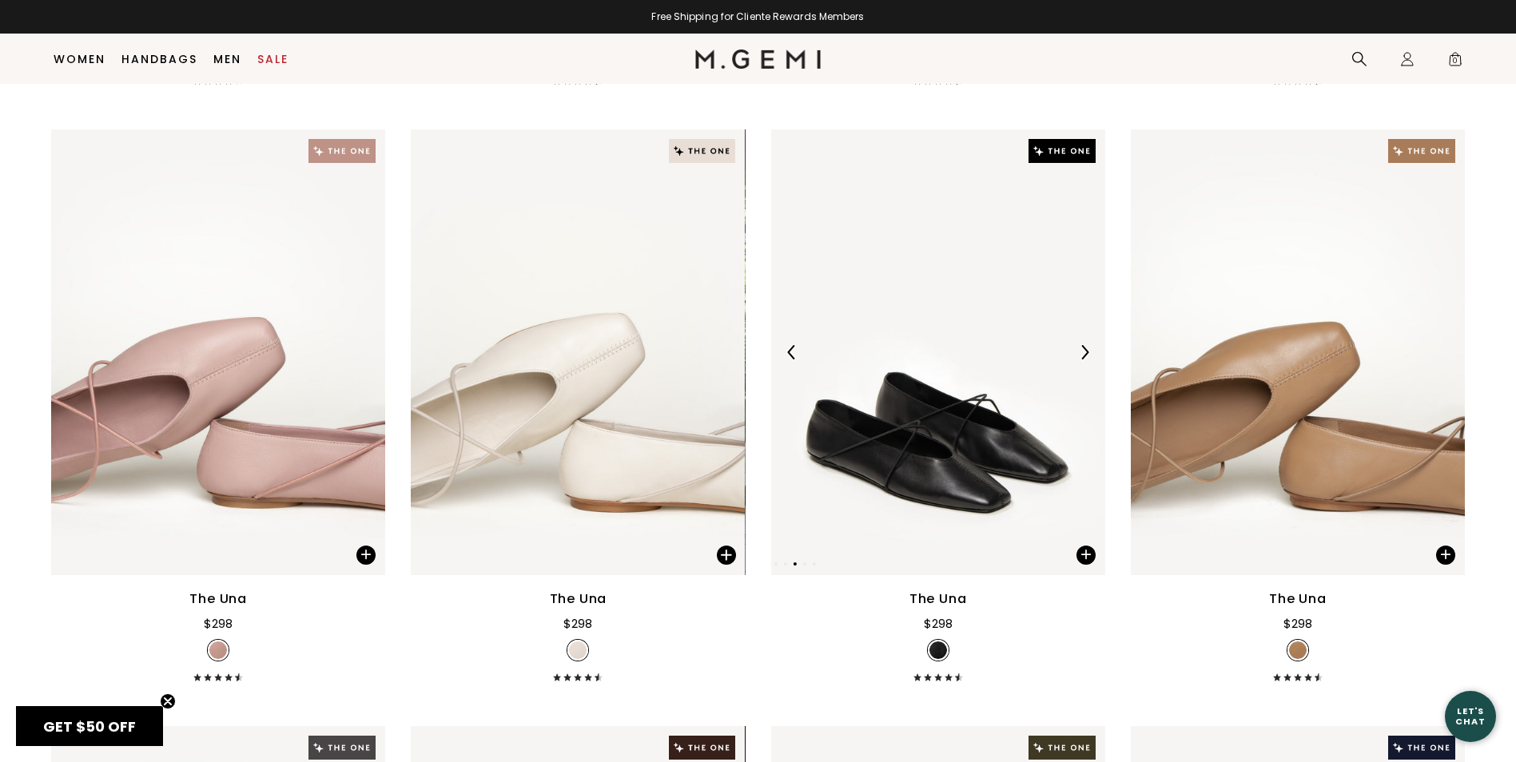
click at [1083, 354] on img at bounding box center [1084, 352] width 14 height 14
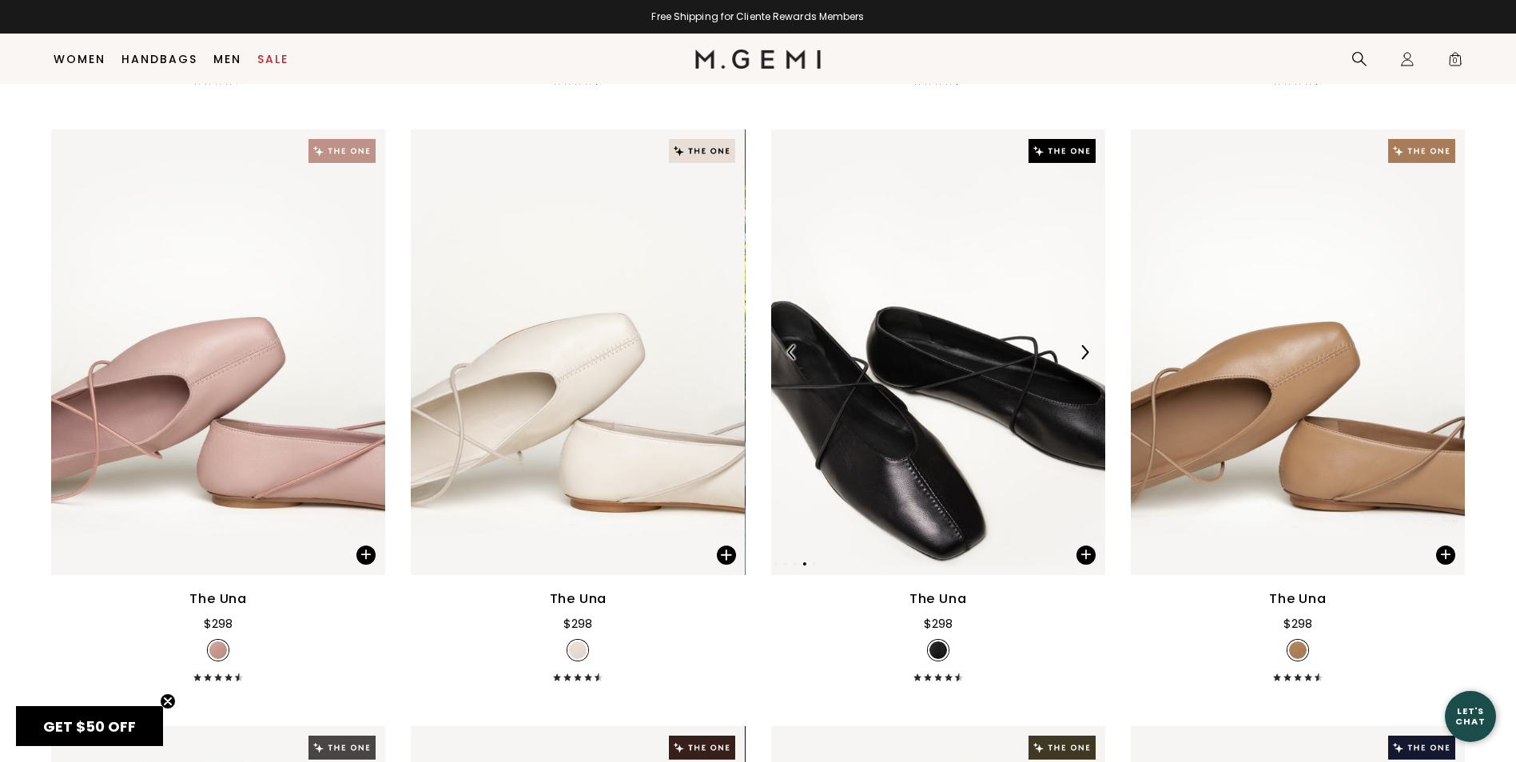
click at [1083, 354] on img at bounding box center [1084, 352] width 14 height 14
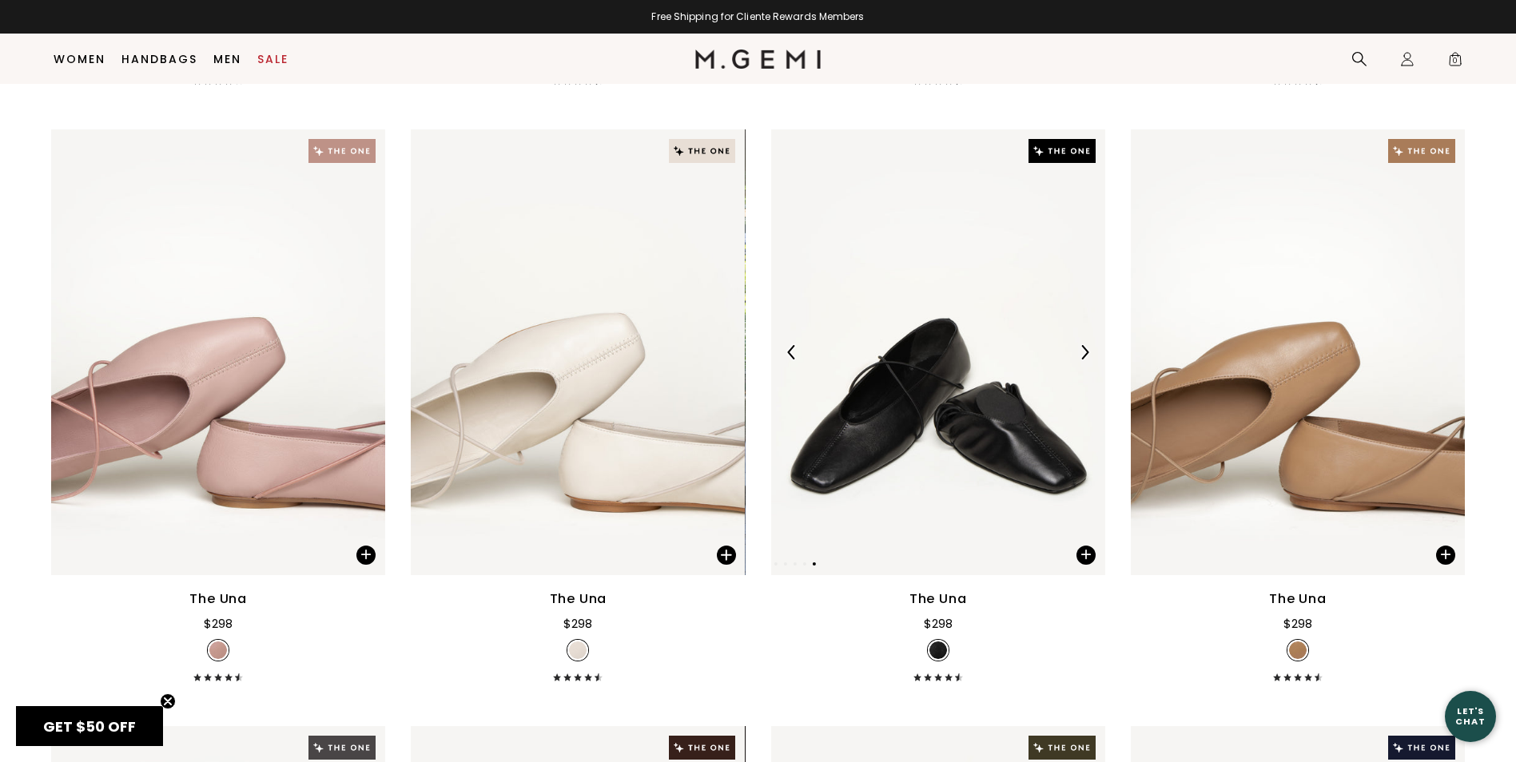
click at [1083, 354] on img at bounding box center [1084, 352] width 14 height 14
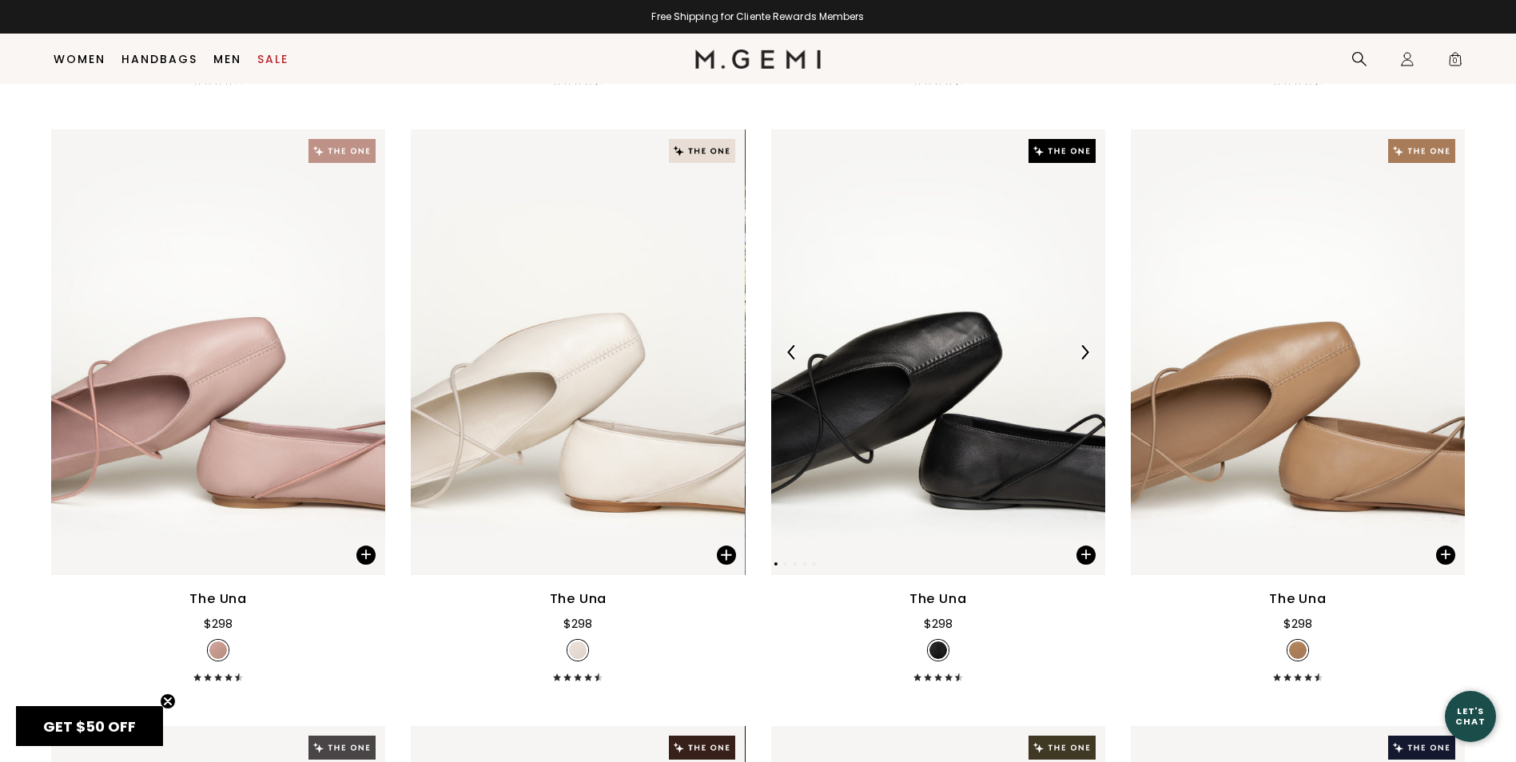
click at [1083, 354] on img at bounding box center [1084, 352] width 14 height 14
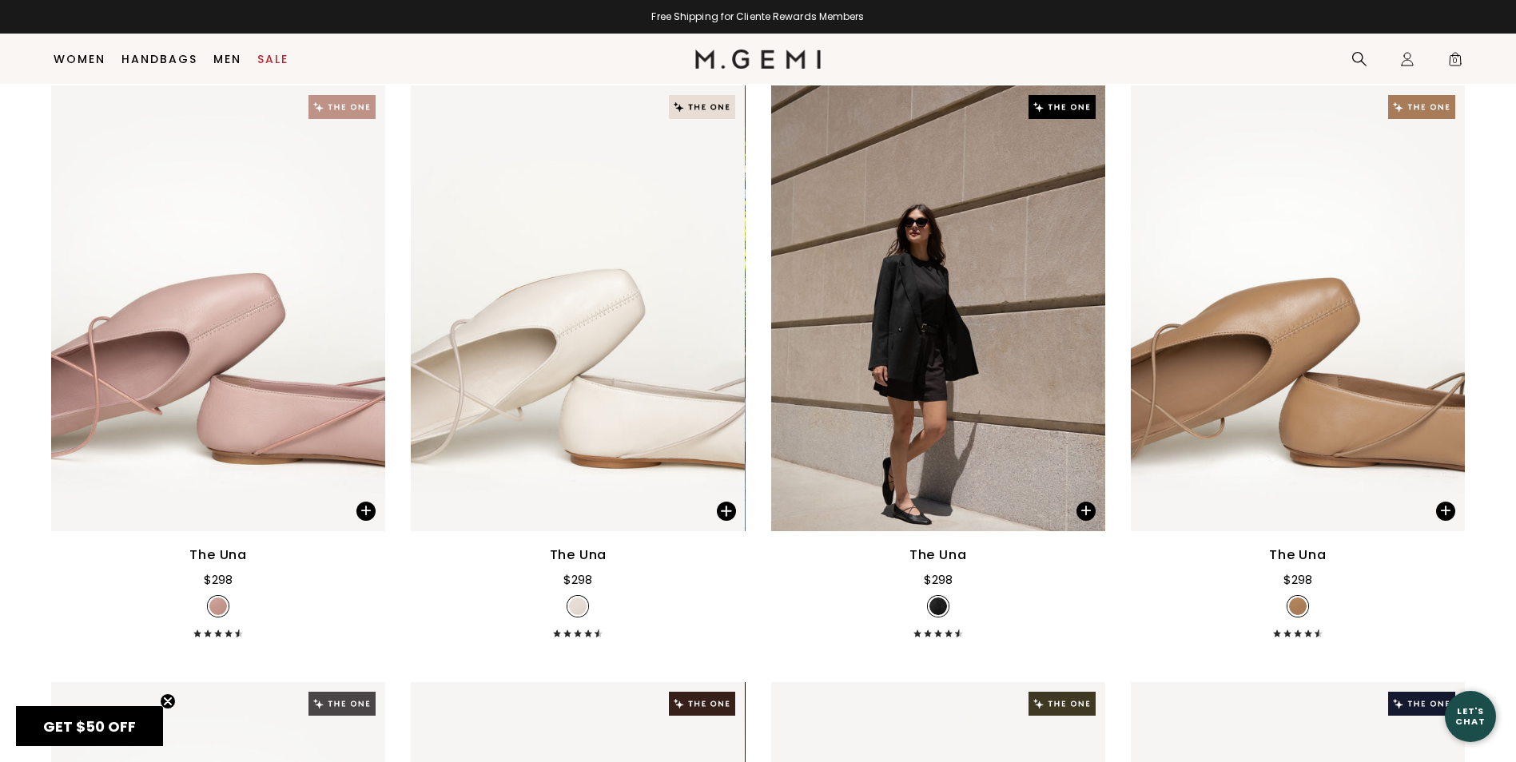
scroll to position [4440, 0]
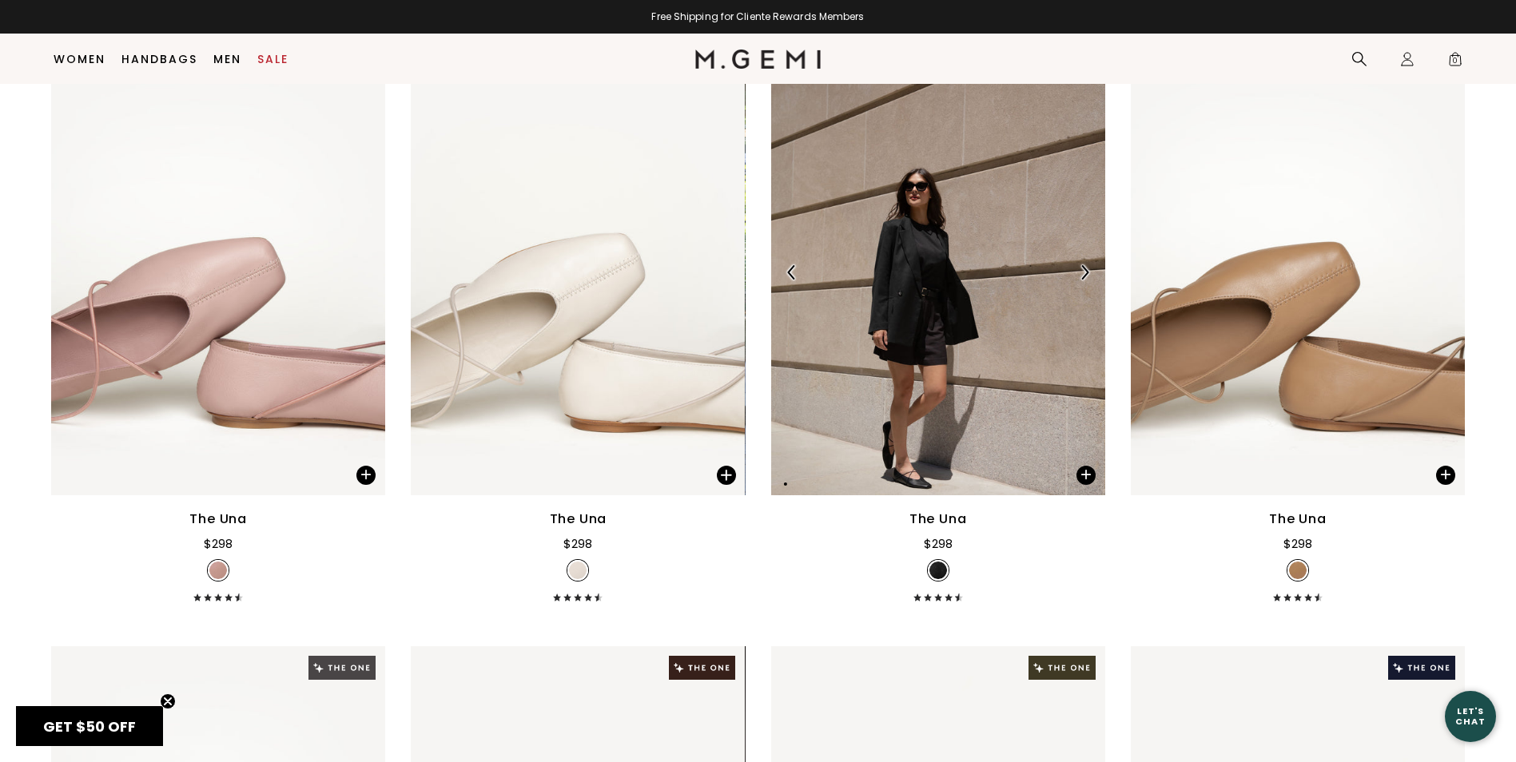
click at [932, 489] on img at bounding box center [938, 272] width 334 height 445
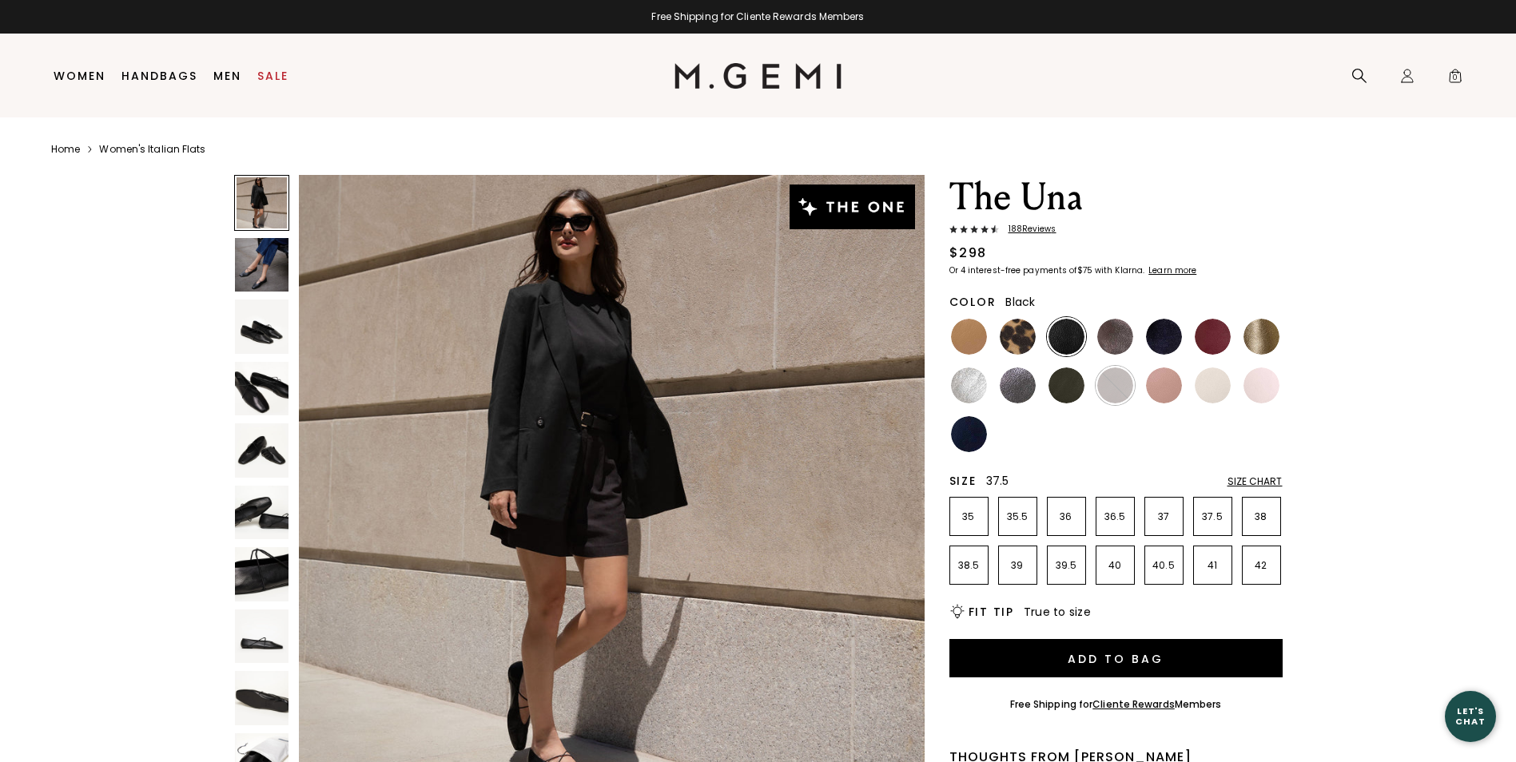
click at [1217, 525] on li "37.5" at bounding box center [1212, 516] width 39 height 39
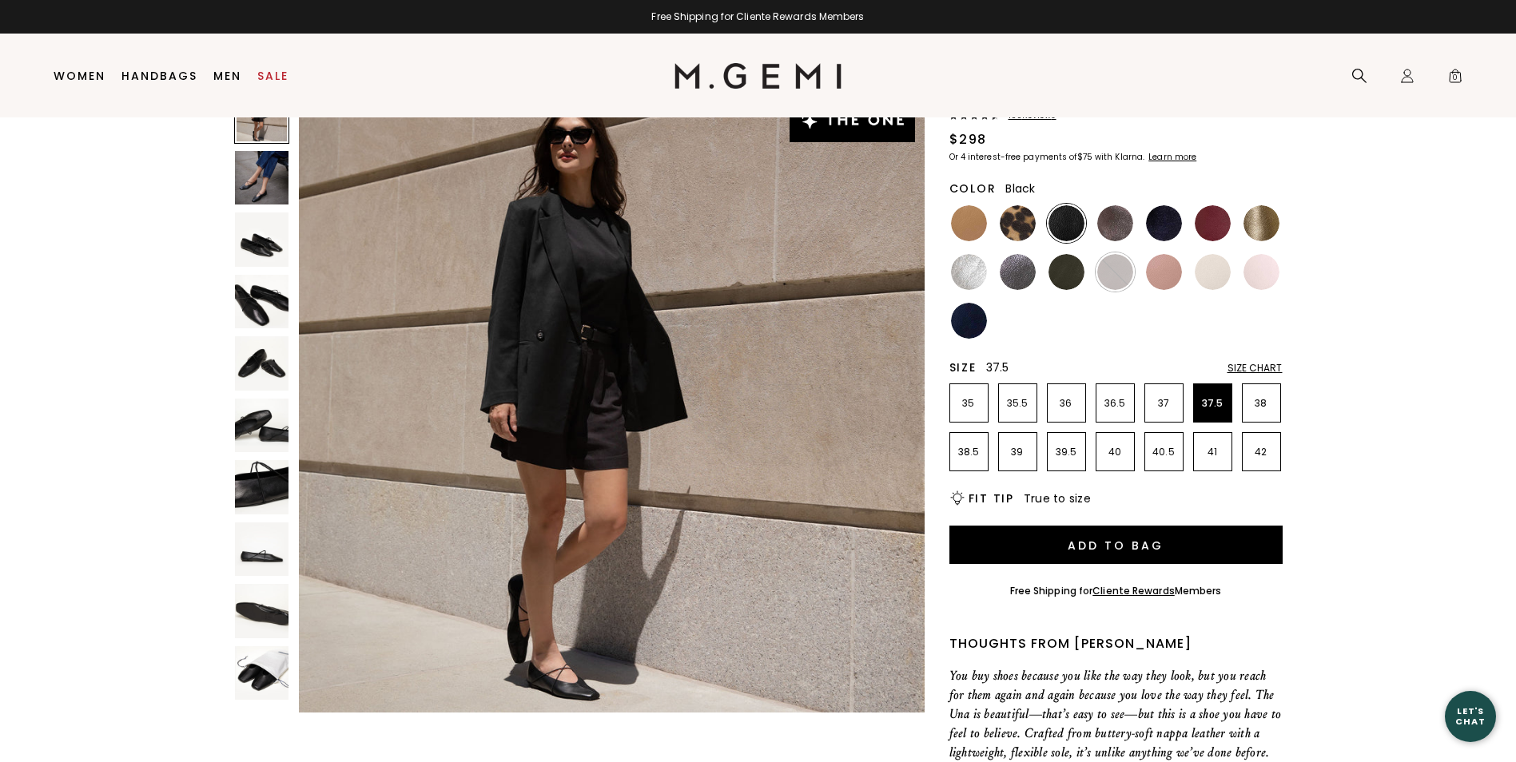
scroll to position [126, 0]
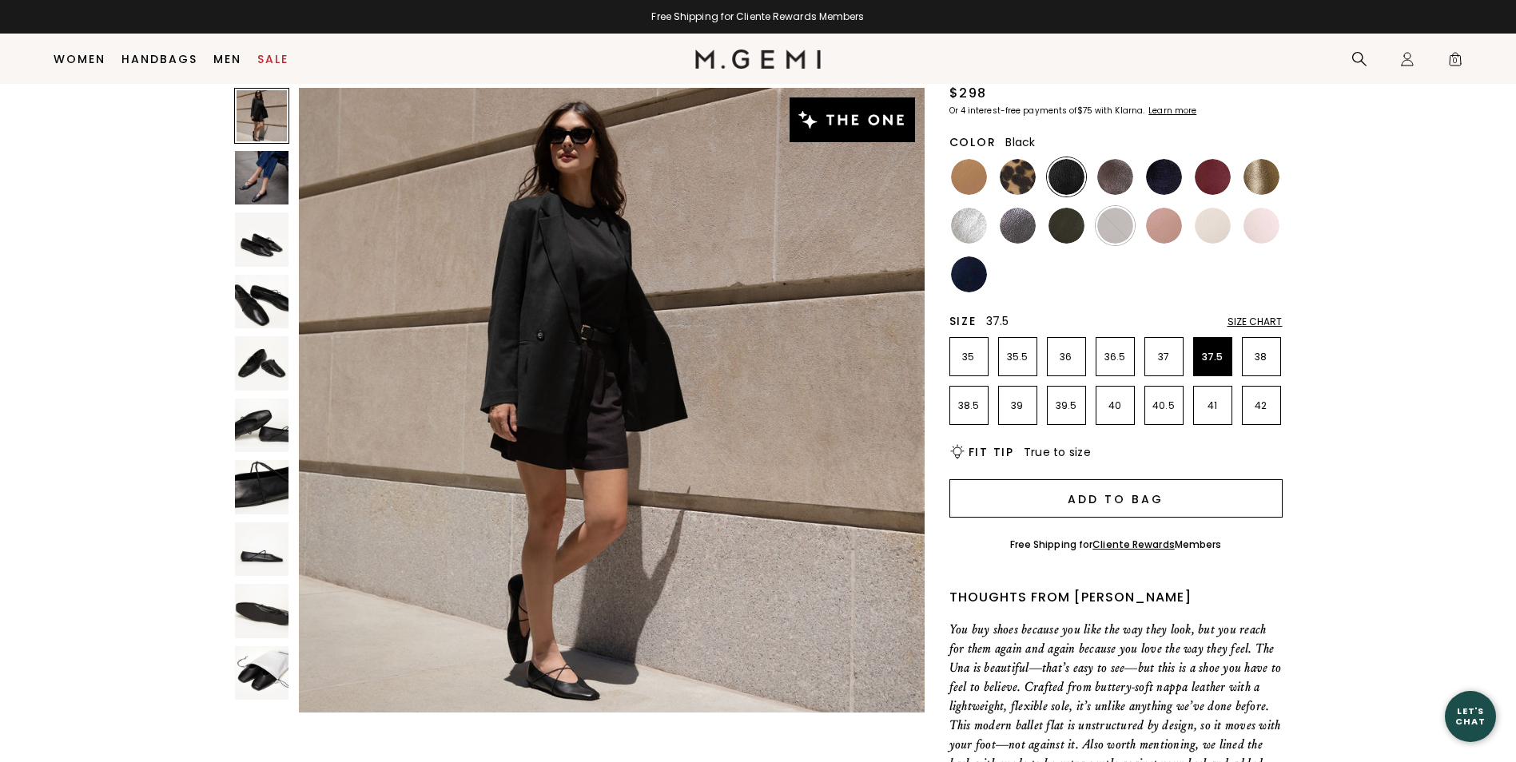
click at [1095, 499] on button "Add to Bag" at bounding box center [1115, 498] width 333 height 38
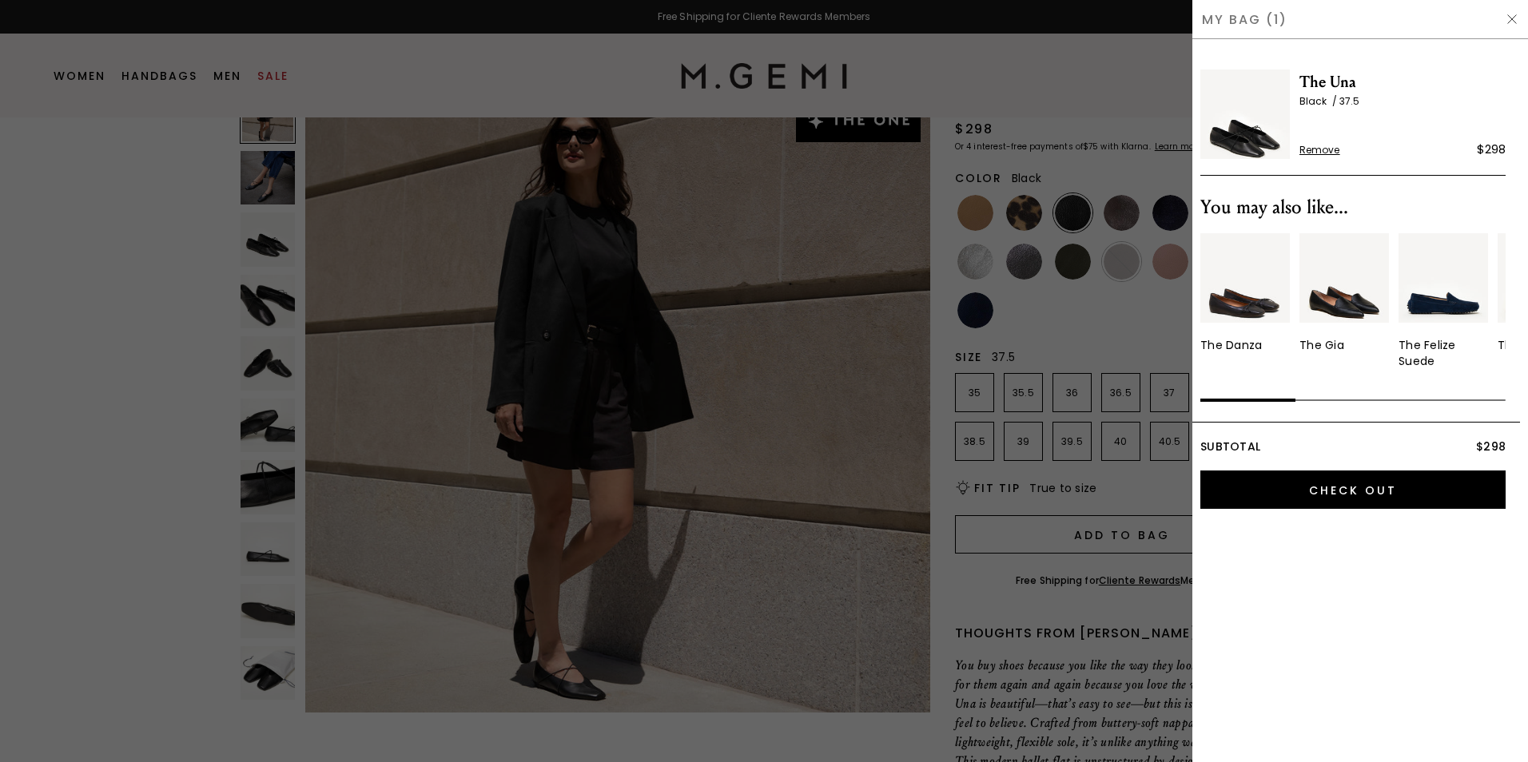
scroll to position [0, 0]
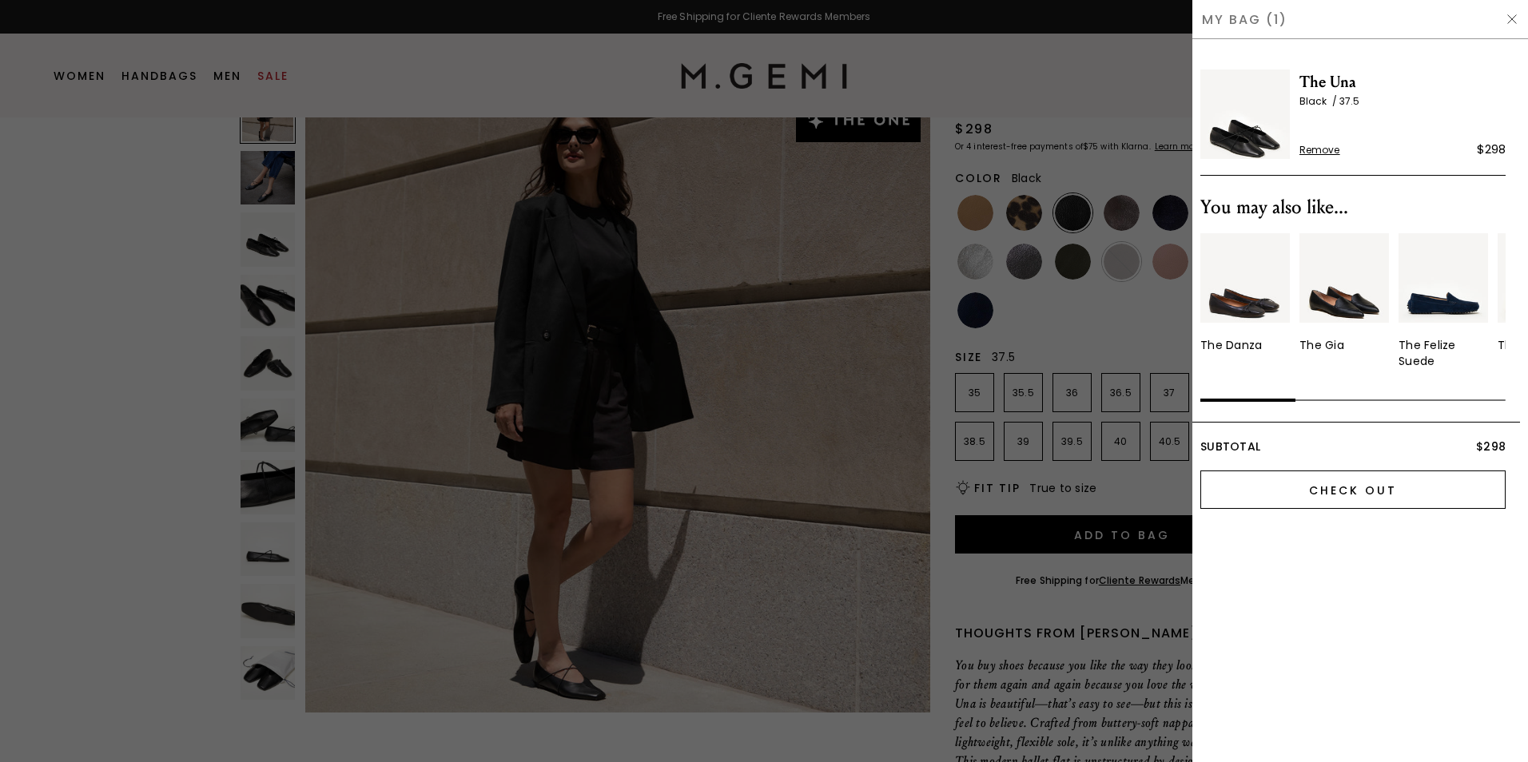
click at [1360, 491] on input "Check Out" at bounding box center [1352, 490] width 305 height 38
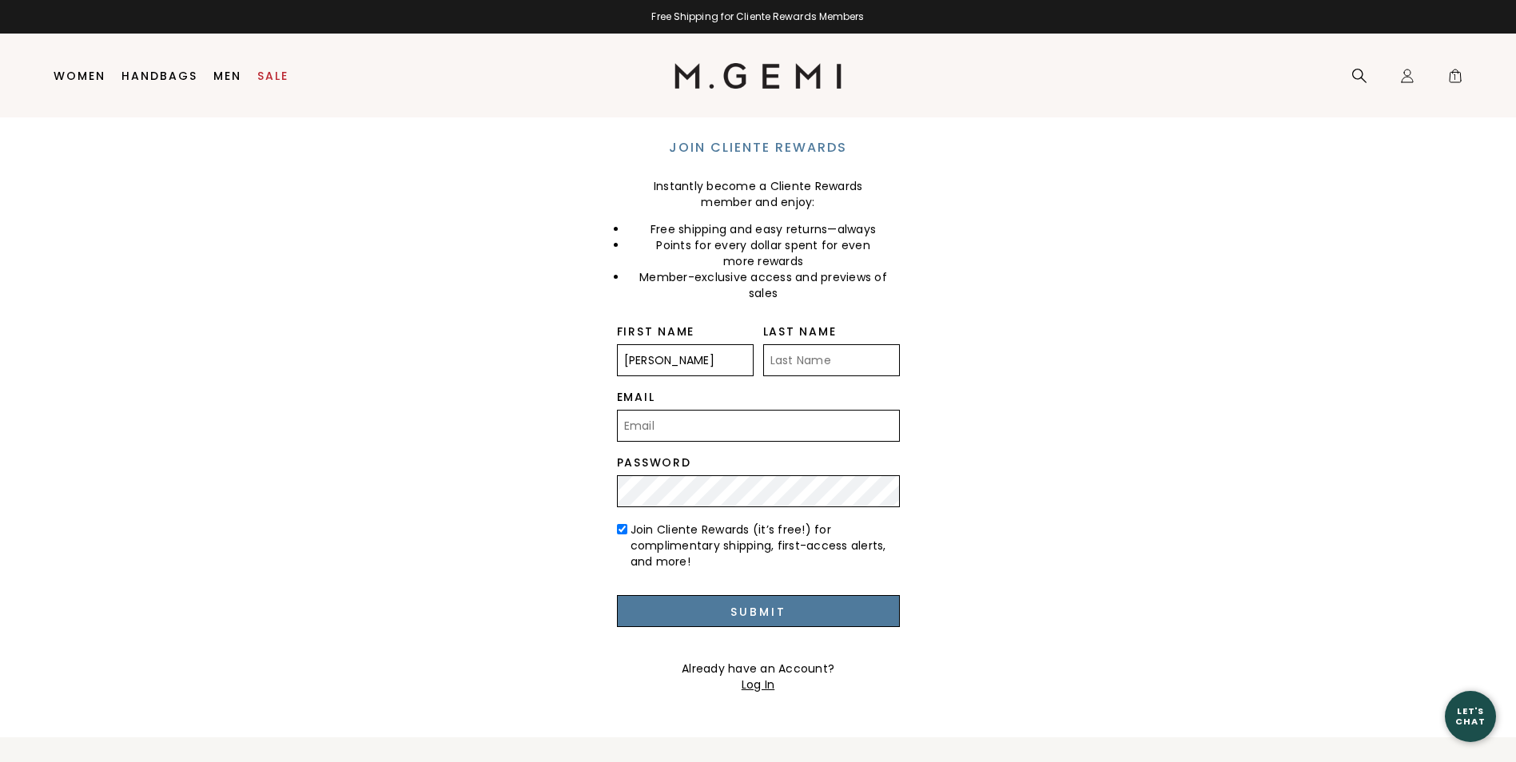
type input "Carol"
type input "Carlson"
click at [758, 614] on input "Submit" at bounding box center [758, 611] width 283 height 32
click at [617, 595] on input "Submit" at bounding box center [758, 611] width 283 height 32
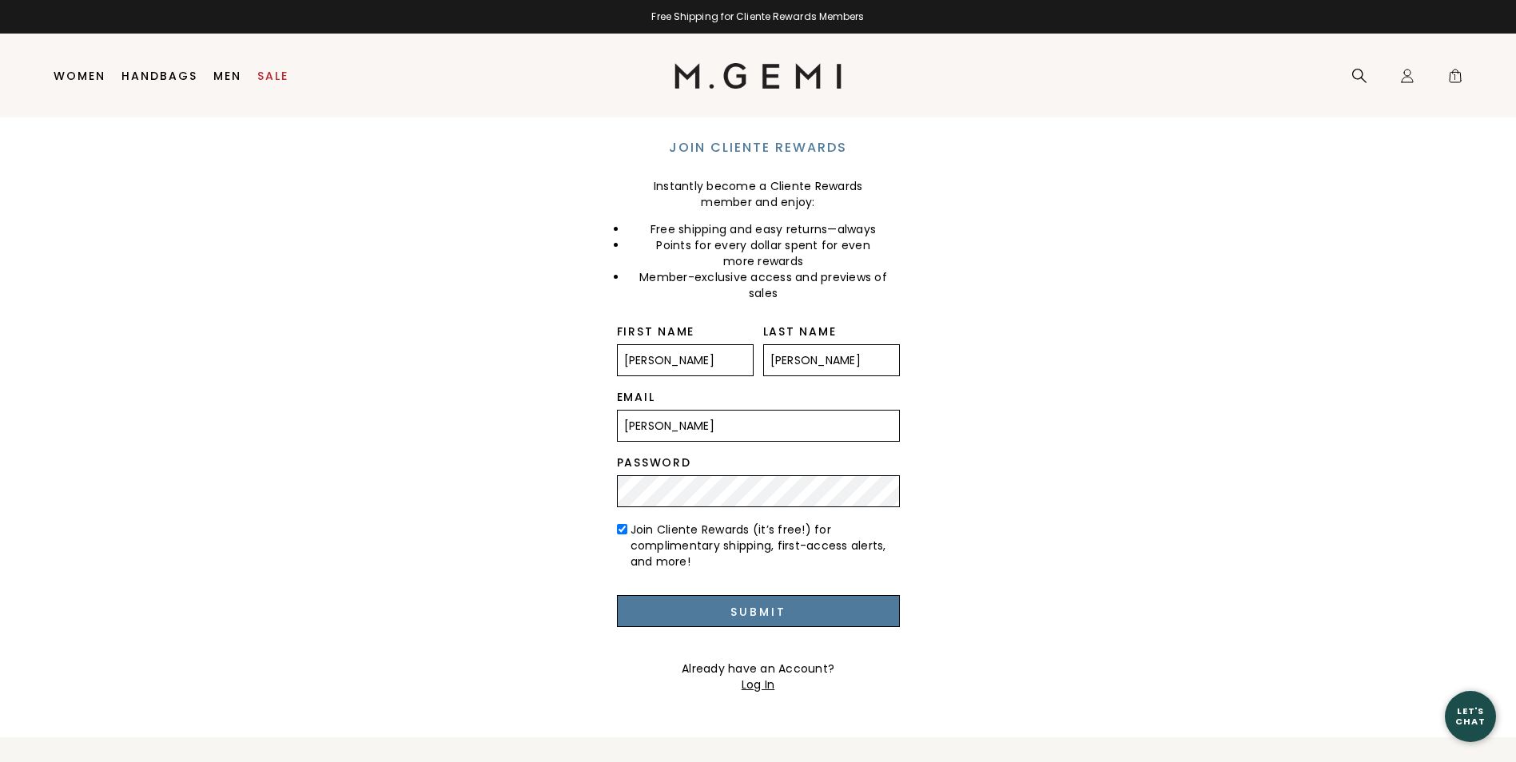
type input "caroleamst@yahoo.com"
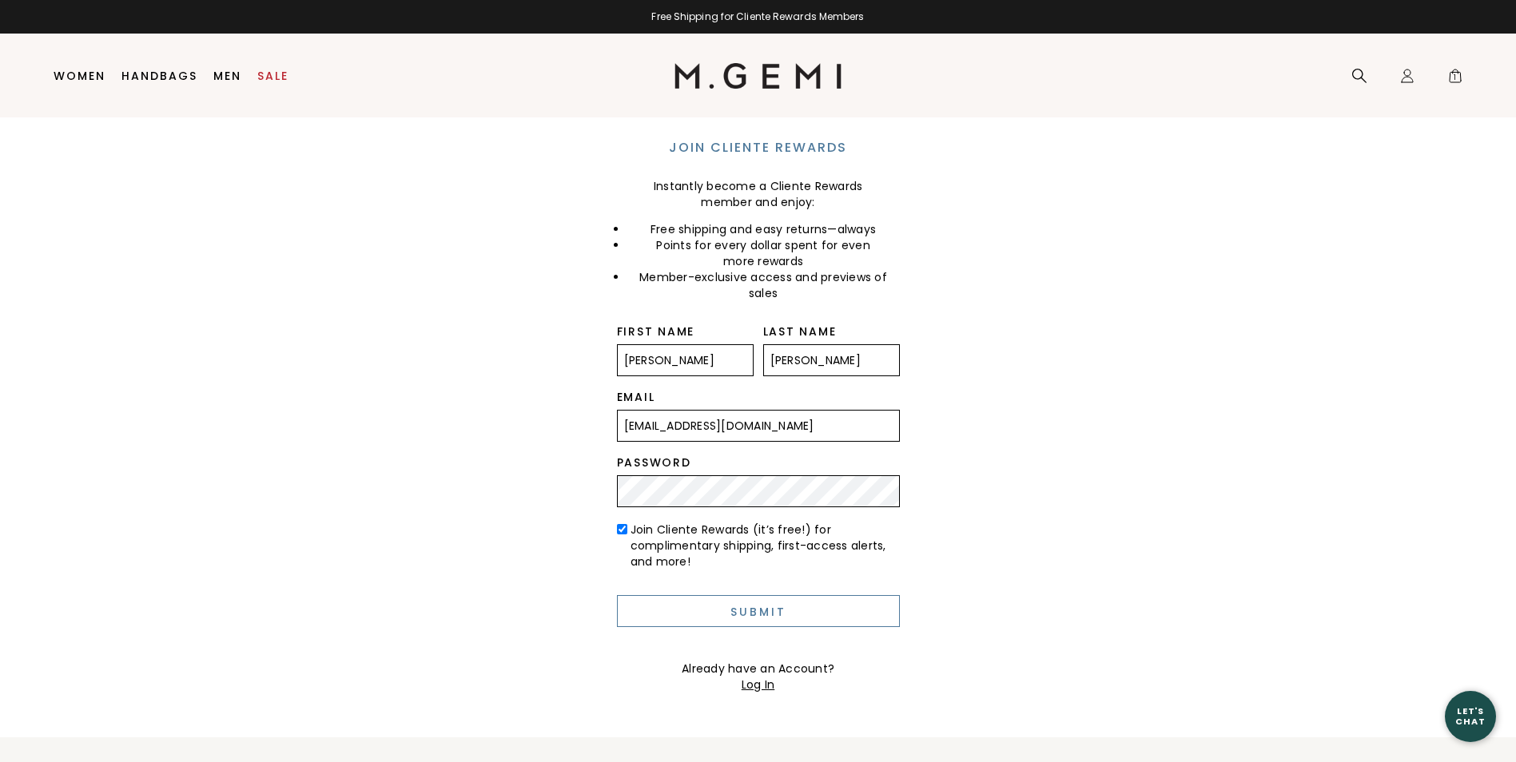
click at [758, 613] on input "Submit" at bounding box center [758, 611] width 283 height 32
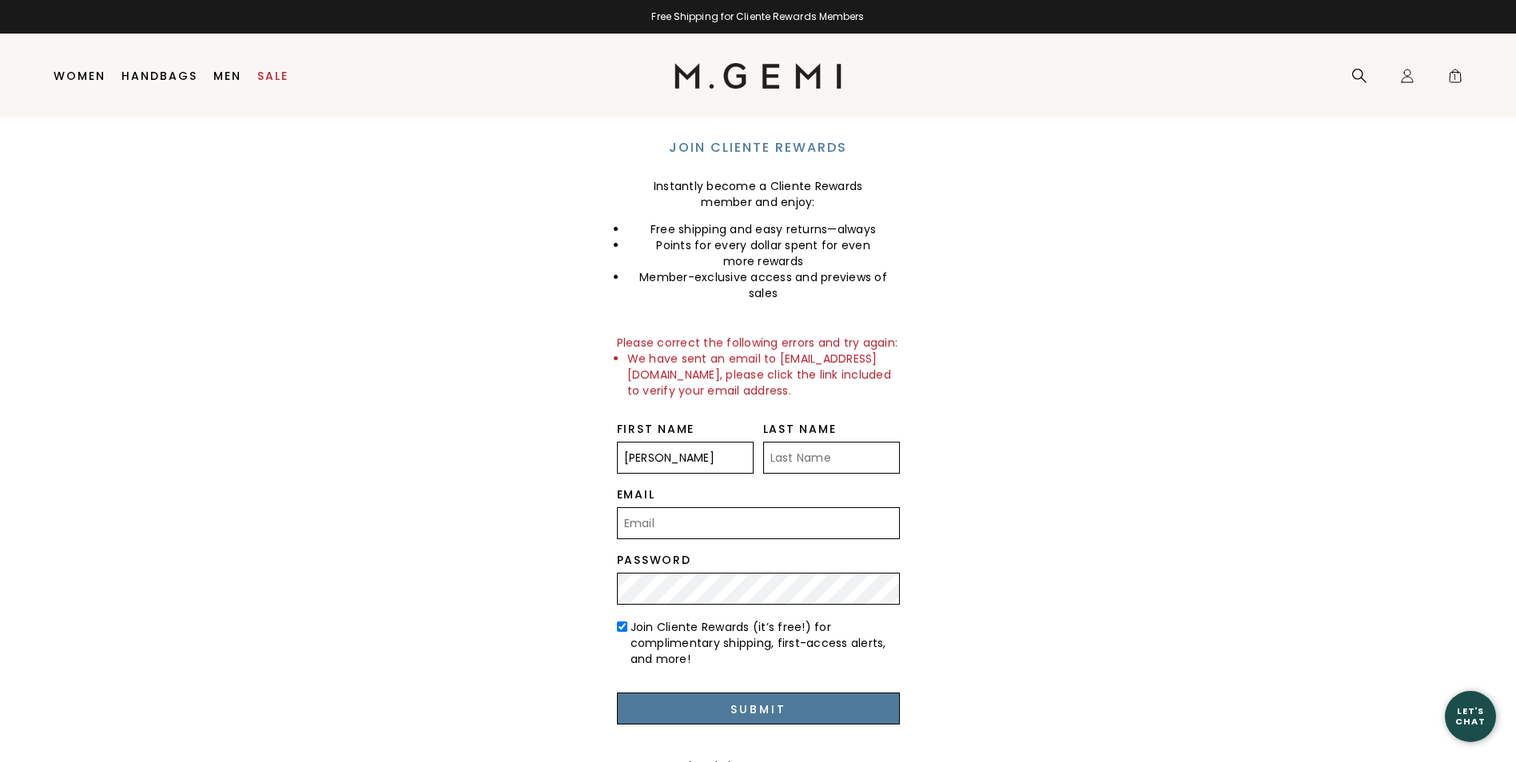
type input "[PERSON_NAME]"
type input "[EMAIL_ADDRESS][DOMAIN_NAME]"
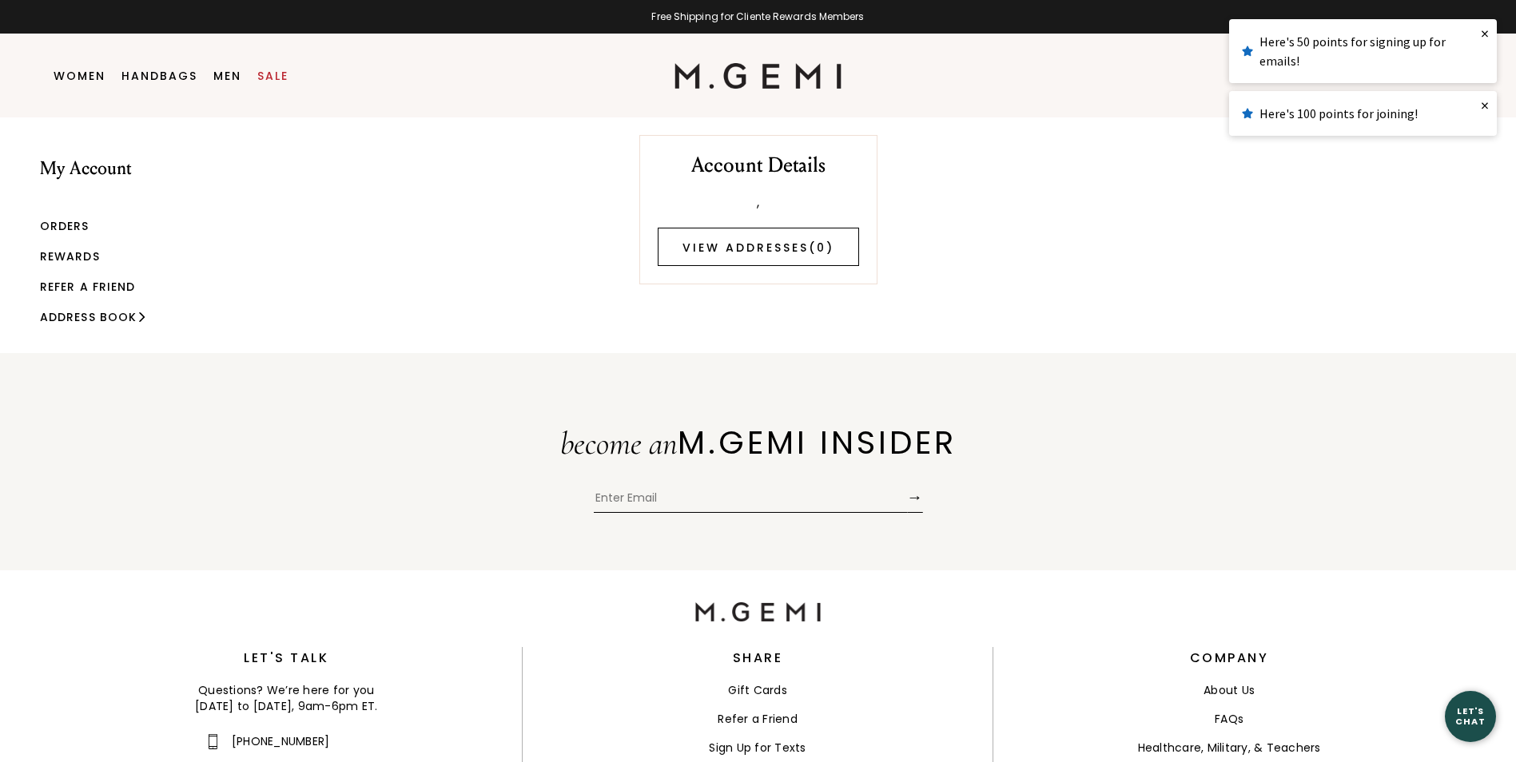
click at [748, 248] on link "View Addresses ( 0 )" at bounding box center [757, 247] width 201 height 38
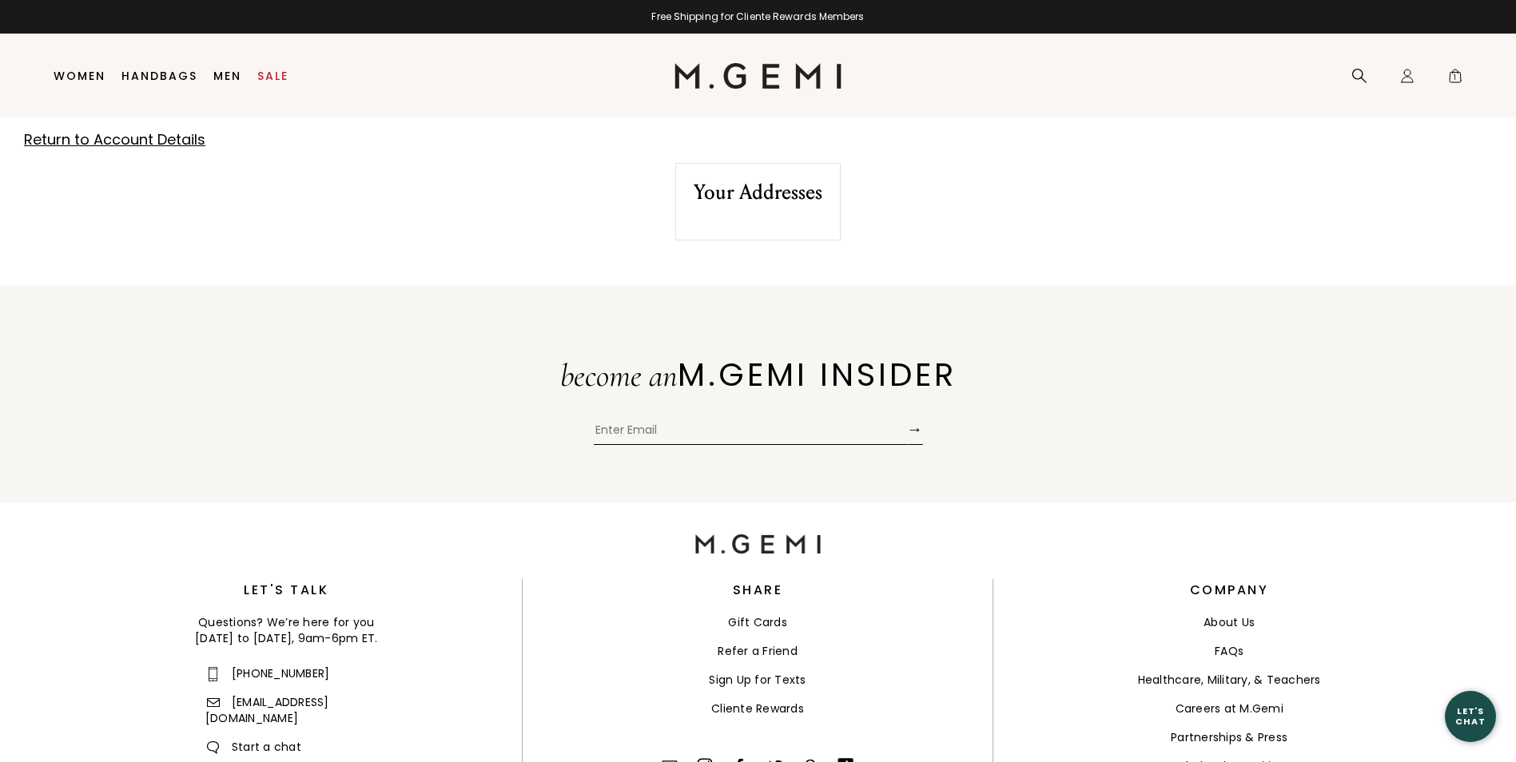
click at [668, 411] on div at bounding box center [750, 426] width 313 height 38
click at [657, 425] on input "Enter Email" at bounding box center [750, 433] width 313 height 24
type input "[EMAIL_ADDRESS][DOMAIN_NAME]"
click at [916, 428] on button "→" at bounding box center [915, 429] width 16 height 31
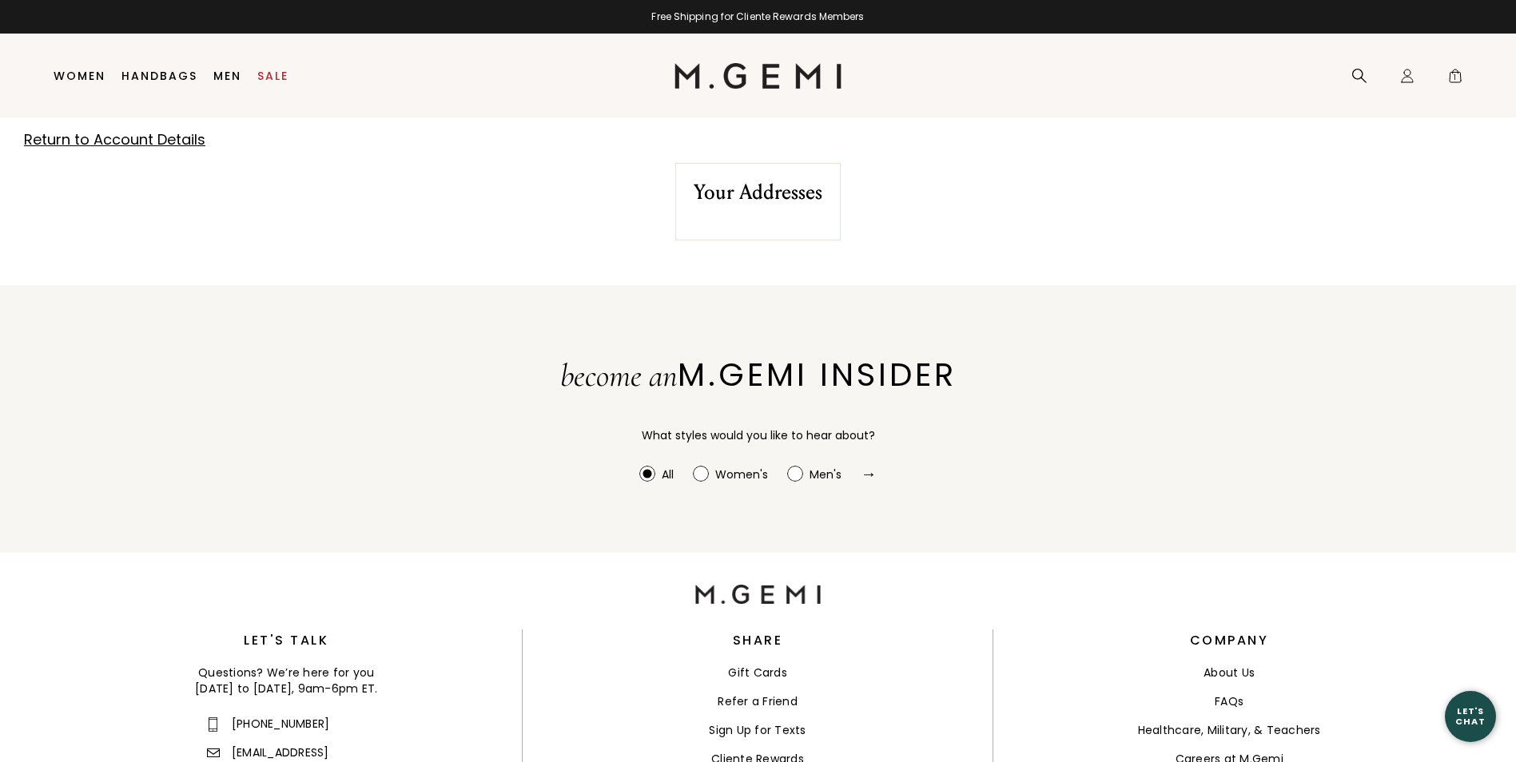
click at [701, 477] on circle at bounding box center [700, 474] width 15 height 15
click at [640, 467] on input "Women's" at bounding box center [639, 466] width 1 height 1
radio input "true"
click at [865, 474] on button "→" at bounding box center [868, 474] width 16 height 30
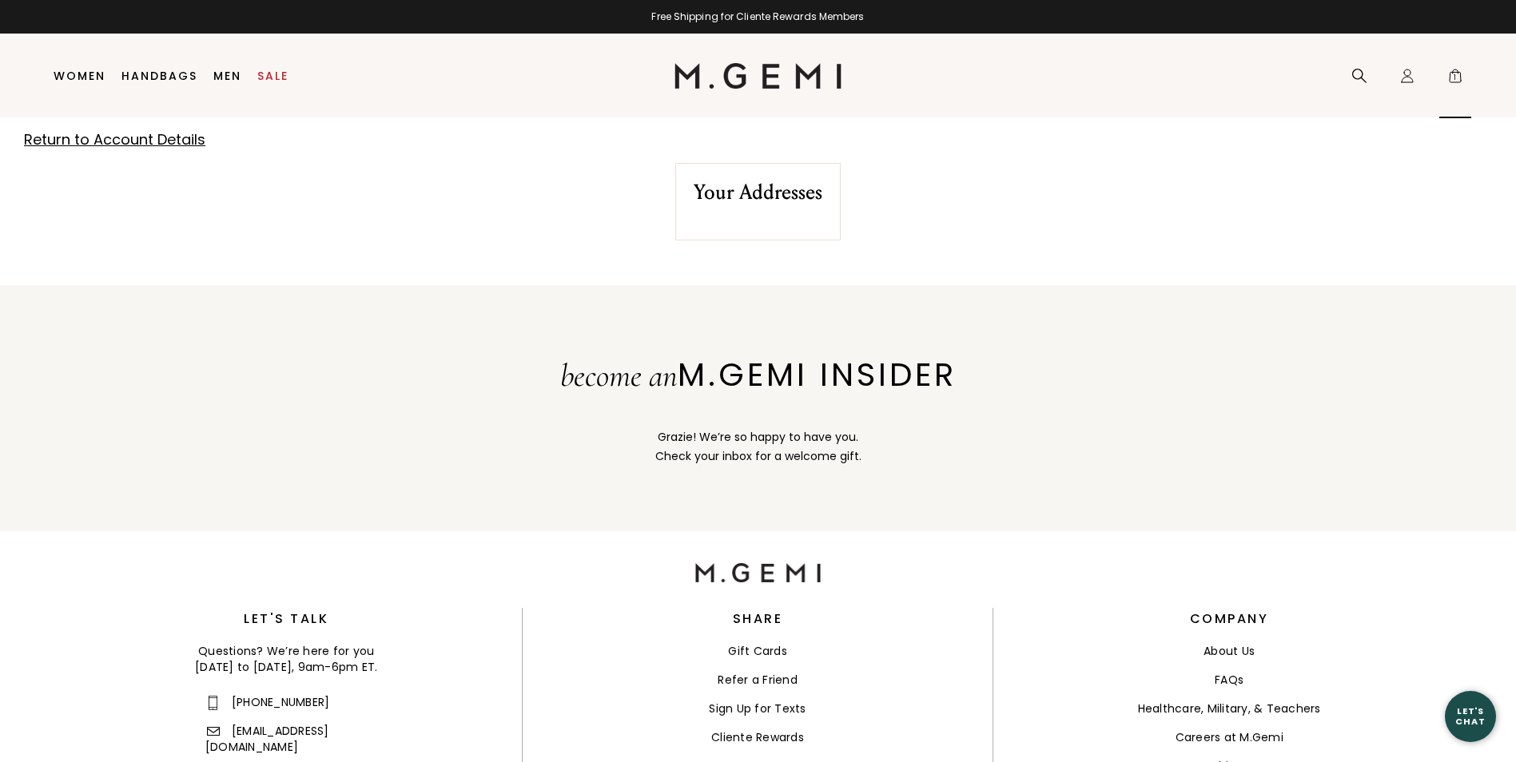
click at [1452, 75] on span "1" at bounding box center [1455, 79] width 16 height 16
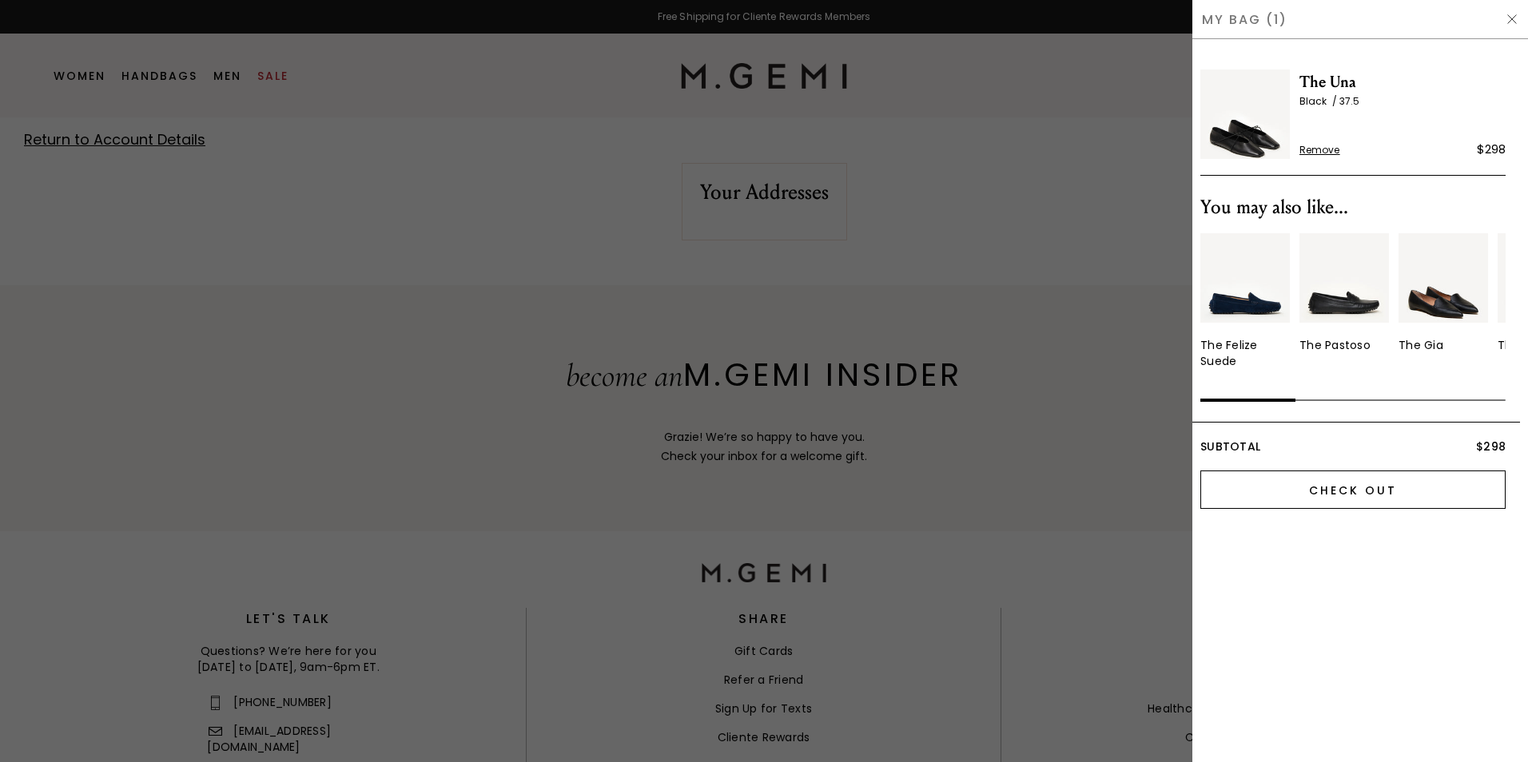
click at [1347, 487] on input "Check Out" at bounding box center [1352, 490] width 305 height 38
